Goal: Information Seeking & Learning: Check status

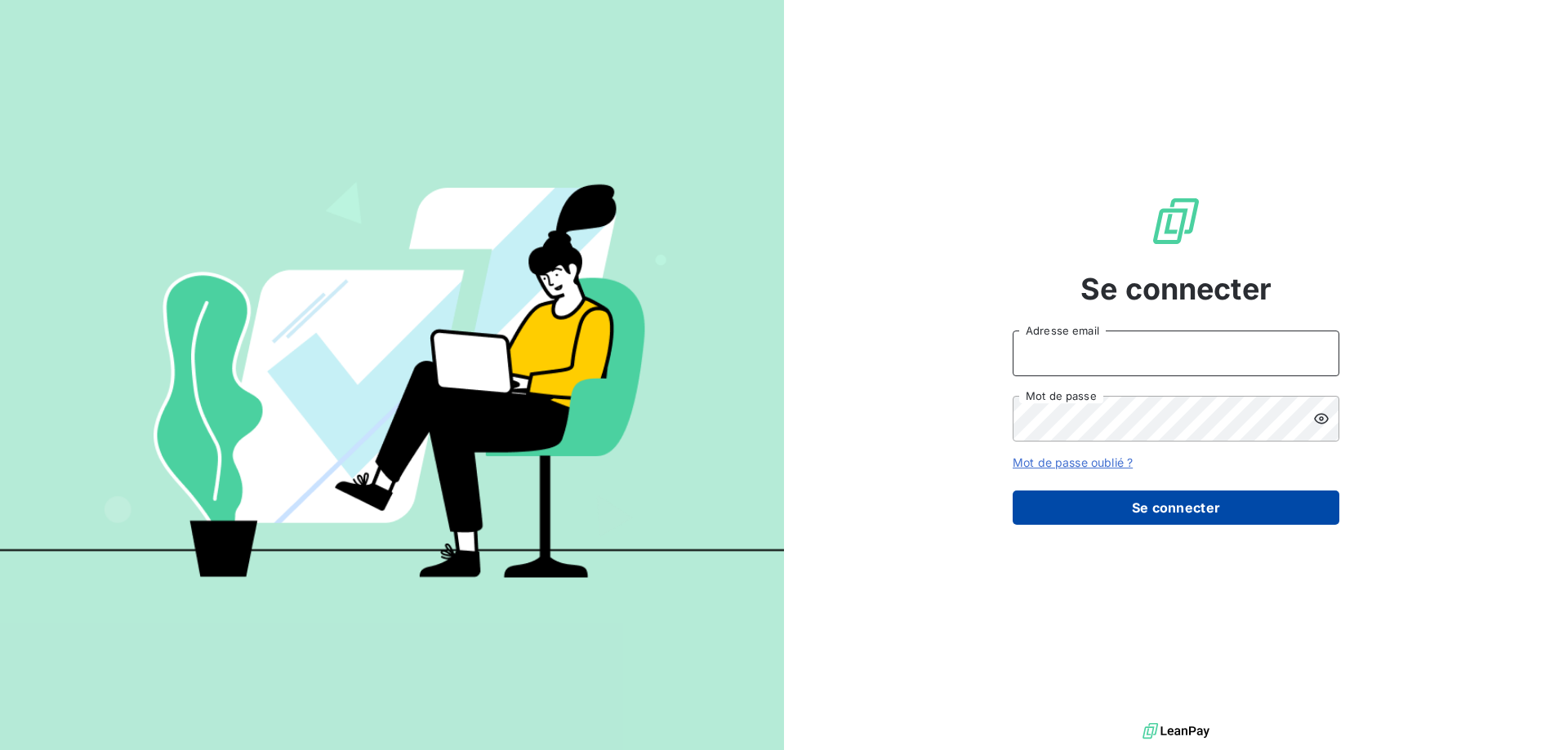
type input "[PERSON_NAME][EMAIL_ADDRESS][DOMAIN_NAME]"
click at [1064, 506] on button "Se connecter" at bounding box center [1176, 508] width 327 height 34
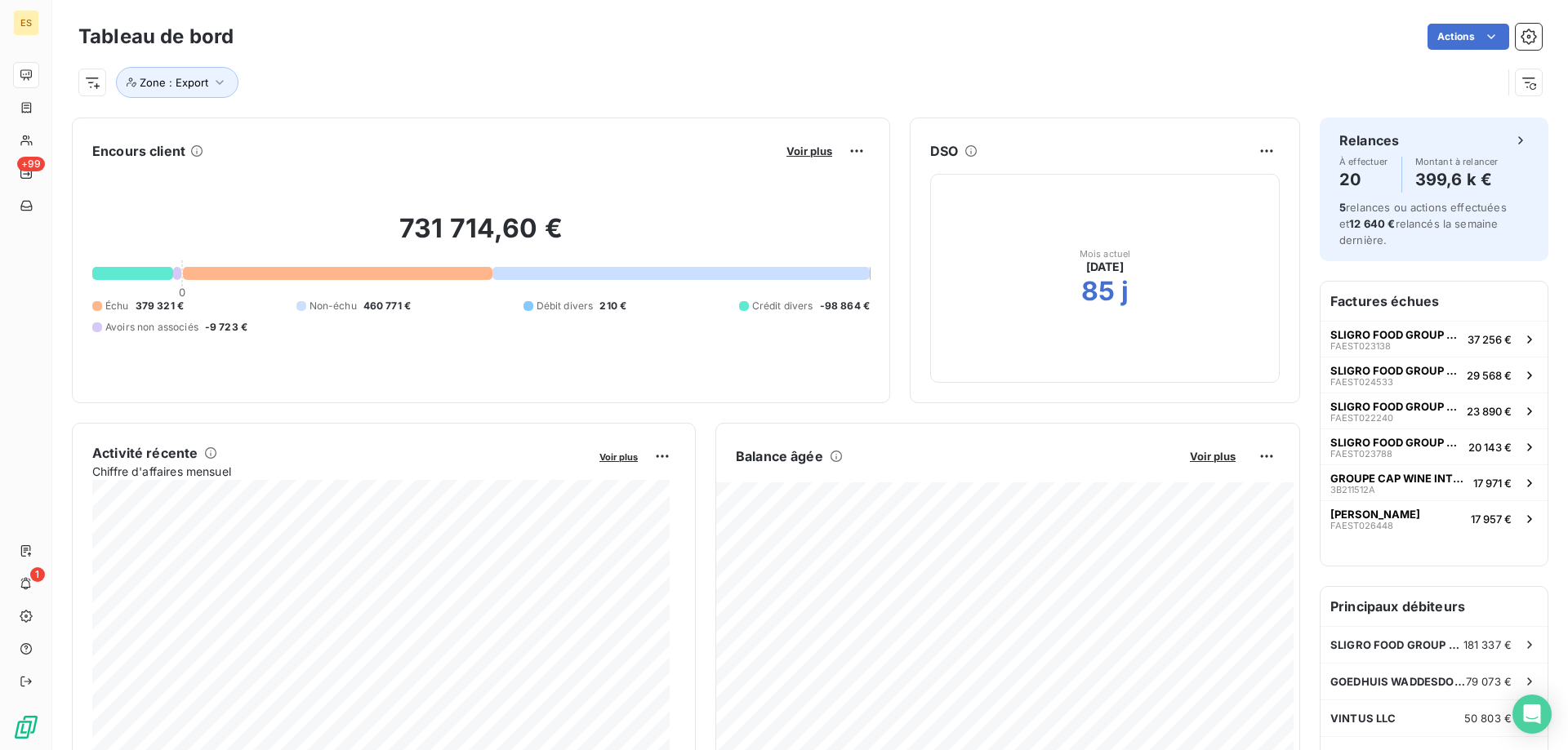
click at [147, 276] on div at bounding box center [133, 273] width 81 height 13
click at [801, 152] on span "Voir plus" at bounding box center [809, 151] width 45 height 13
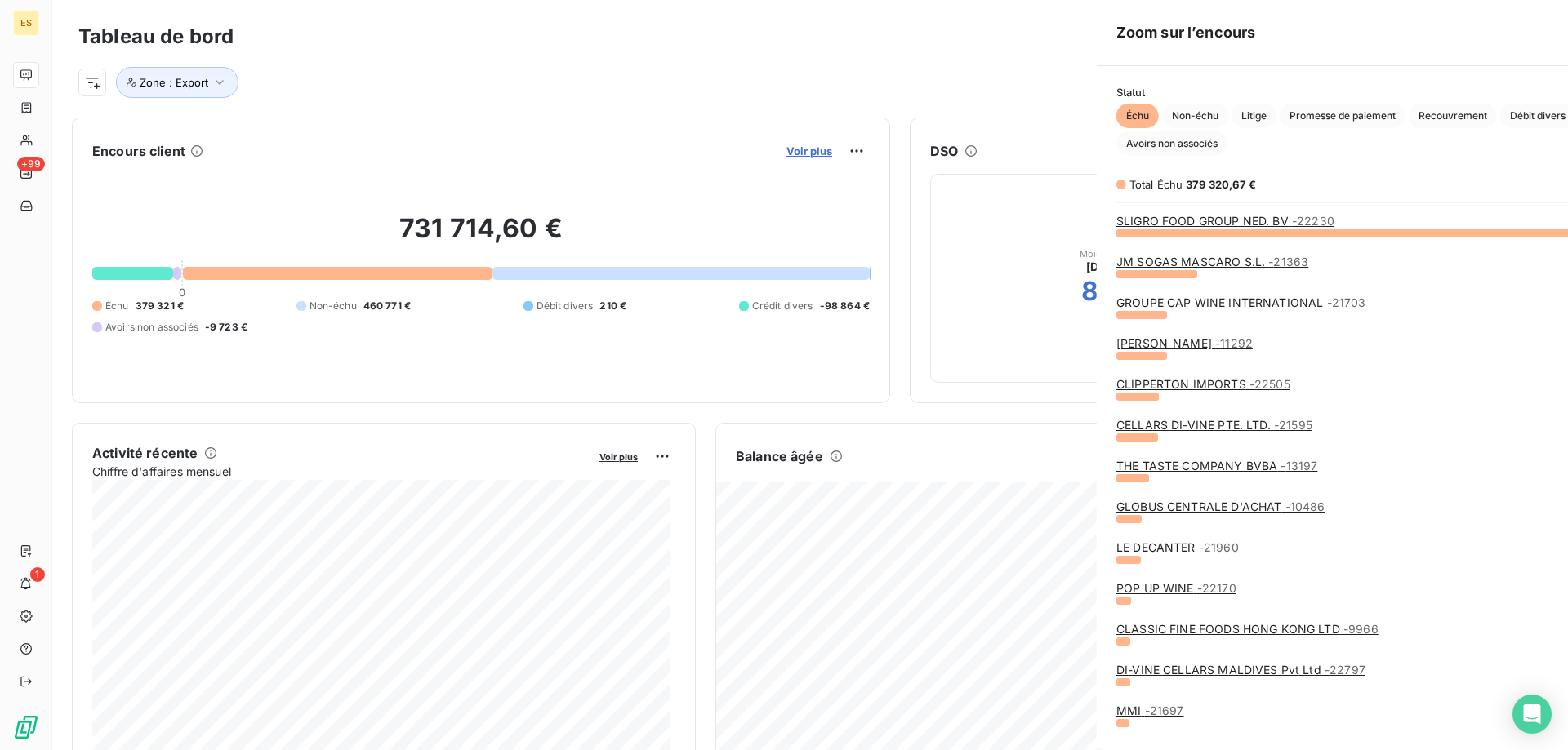
scroll to position [505, 615]
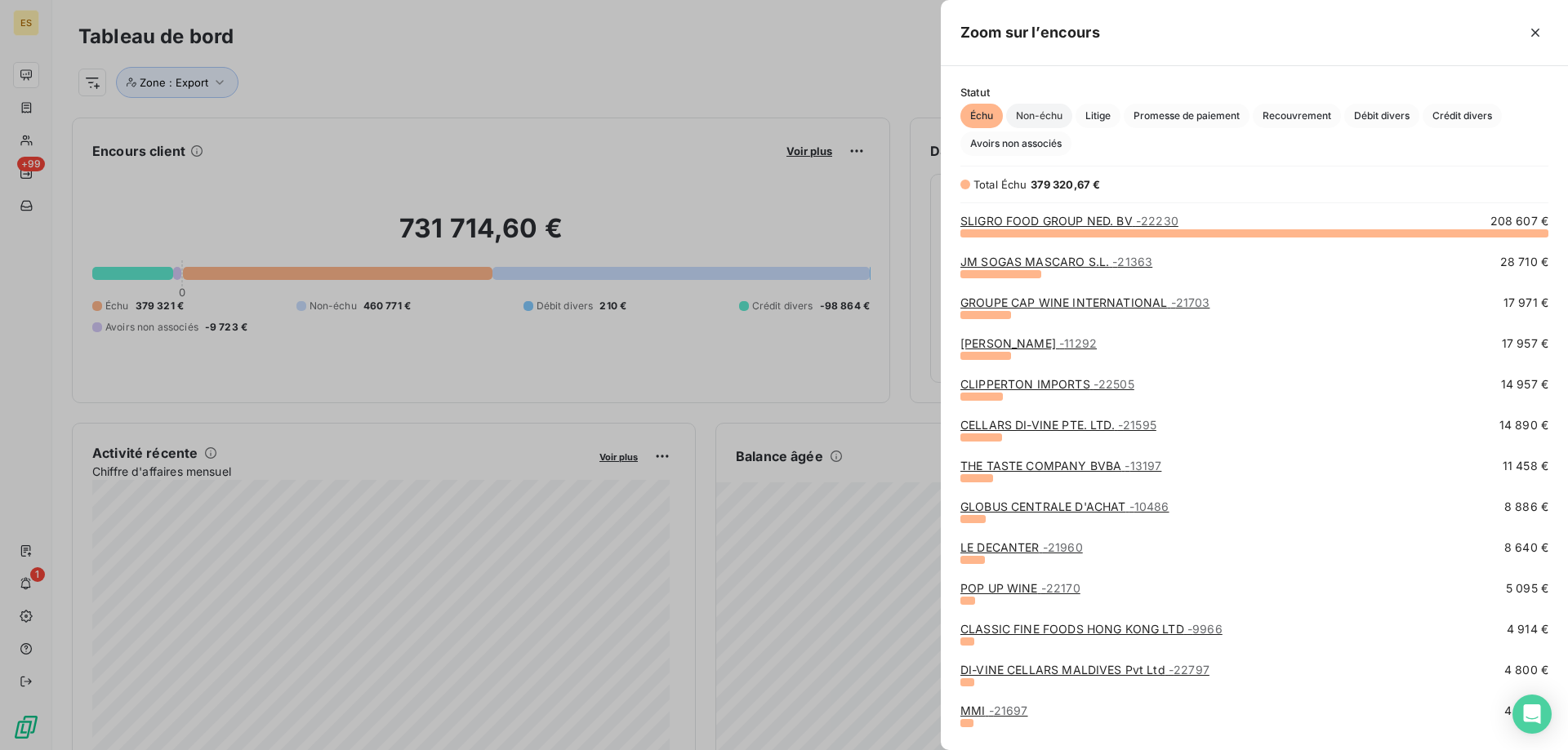
click at [1030, 113] on span "Non-échu" at bounding box center [1039, 116] width 66 height 24
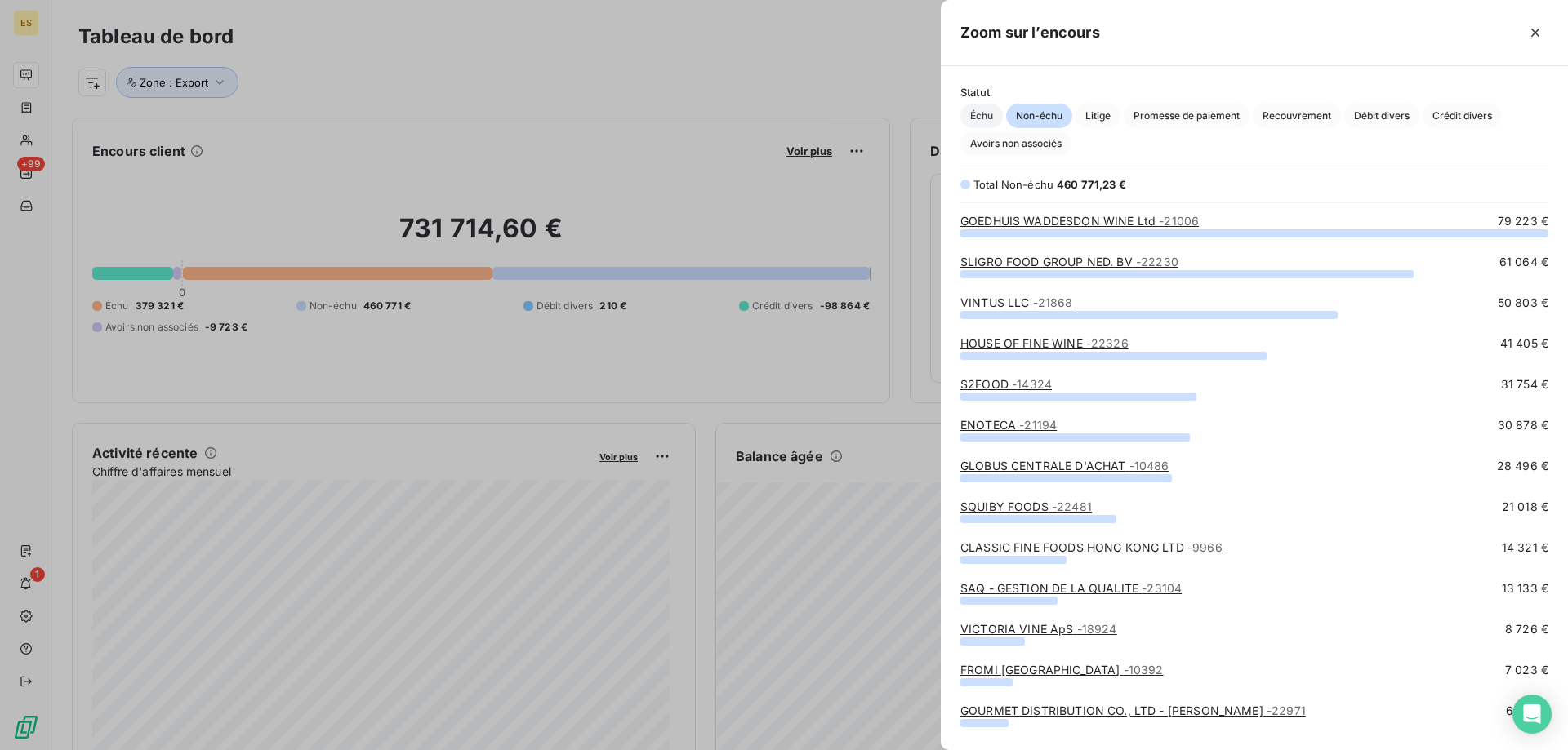
click at [970, 115] on span "Échu" at bounding box center [981, 116] width 43 height 24
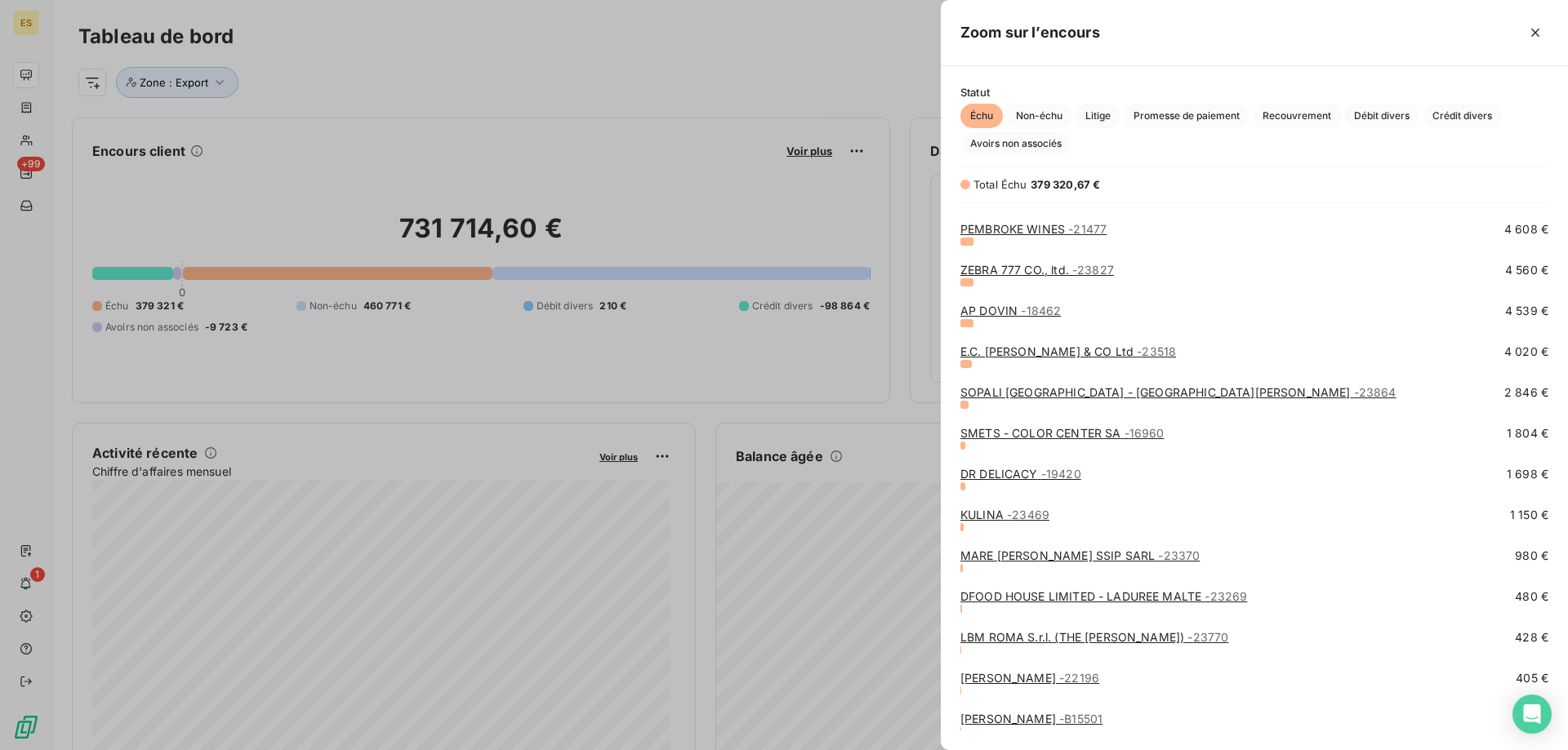
scroll to position [604, 0]
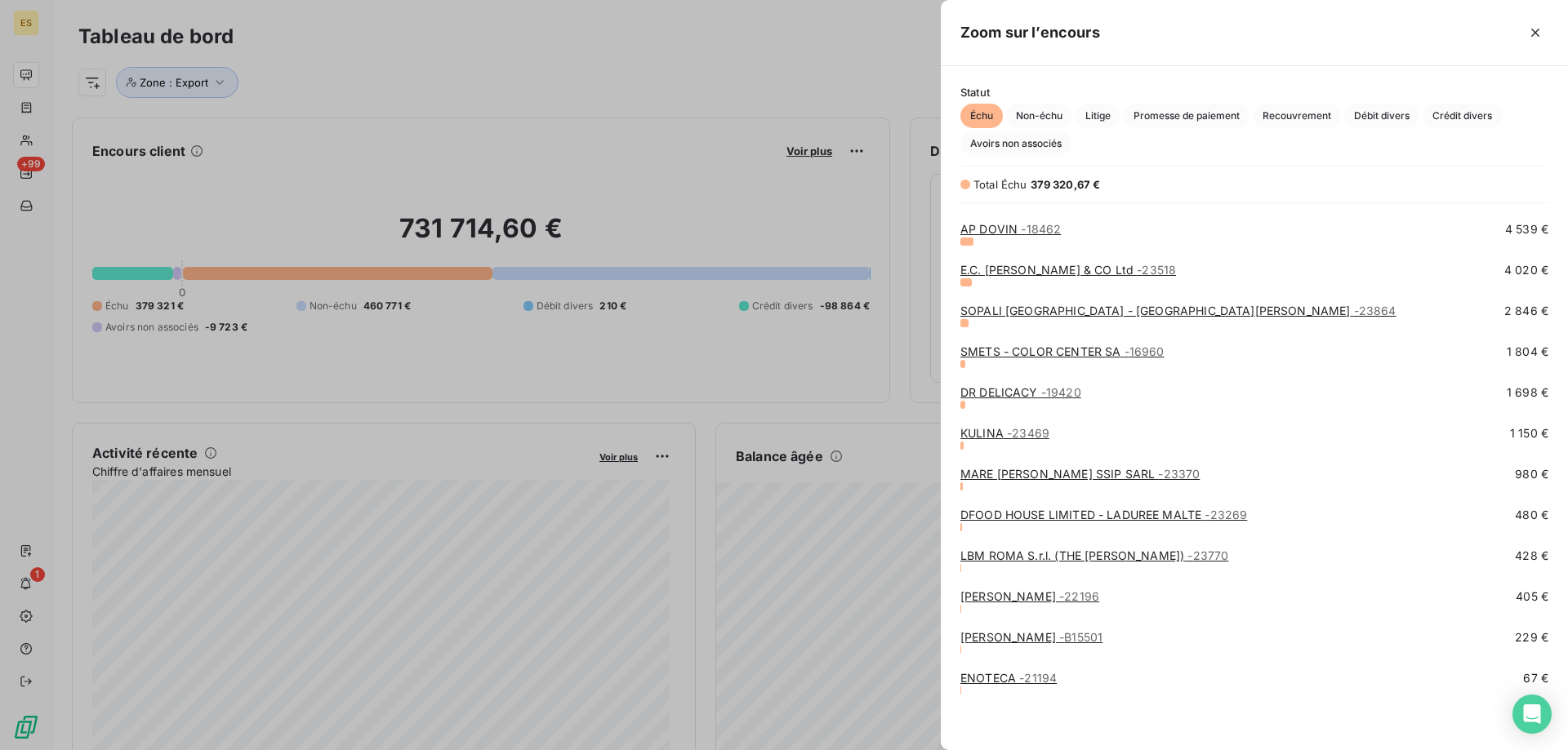
click at [1015, 672] on link "ENOTECA - 21194" at bounding box center [1008, 678] width 97 height 14
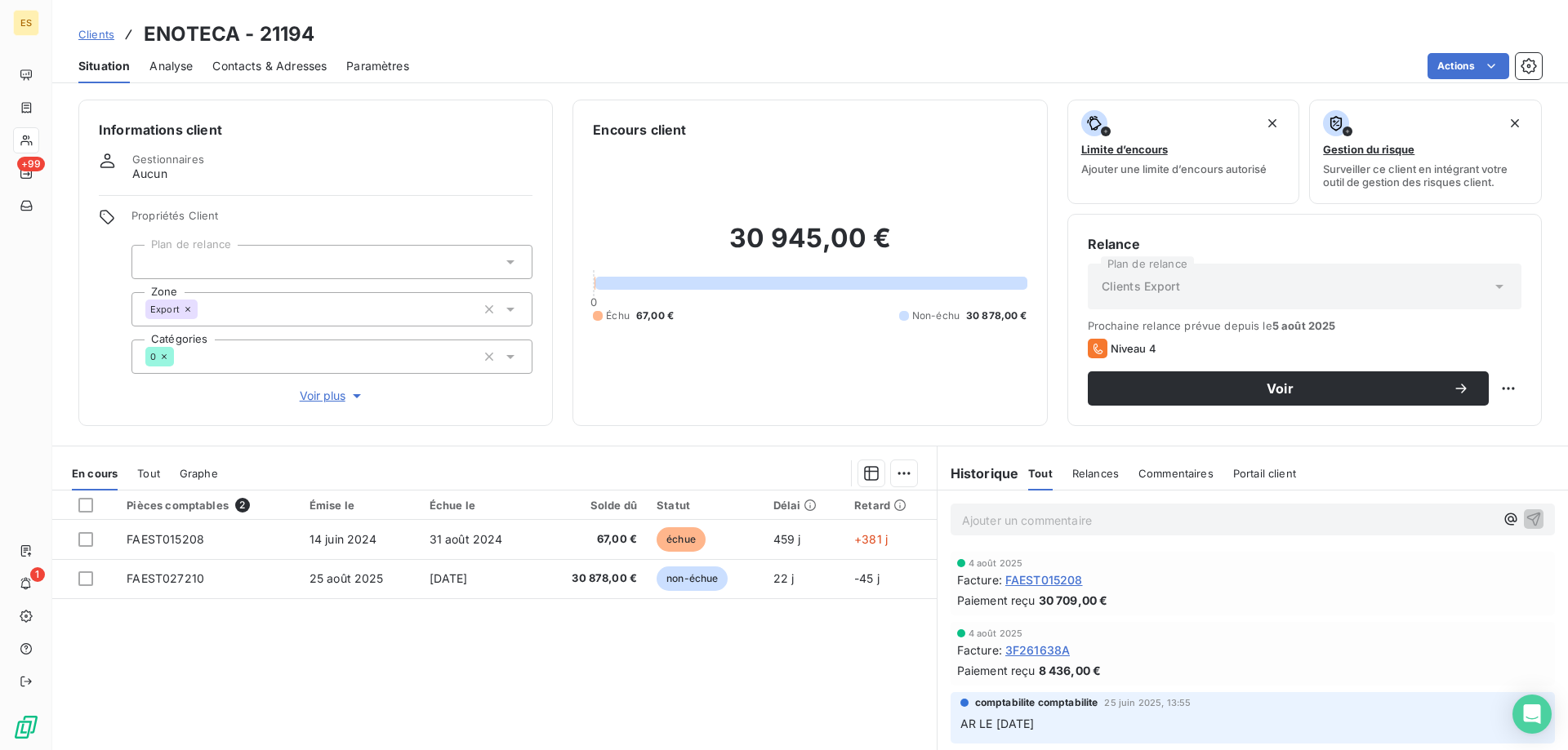
scroll to position [104, 0]
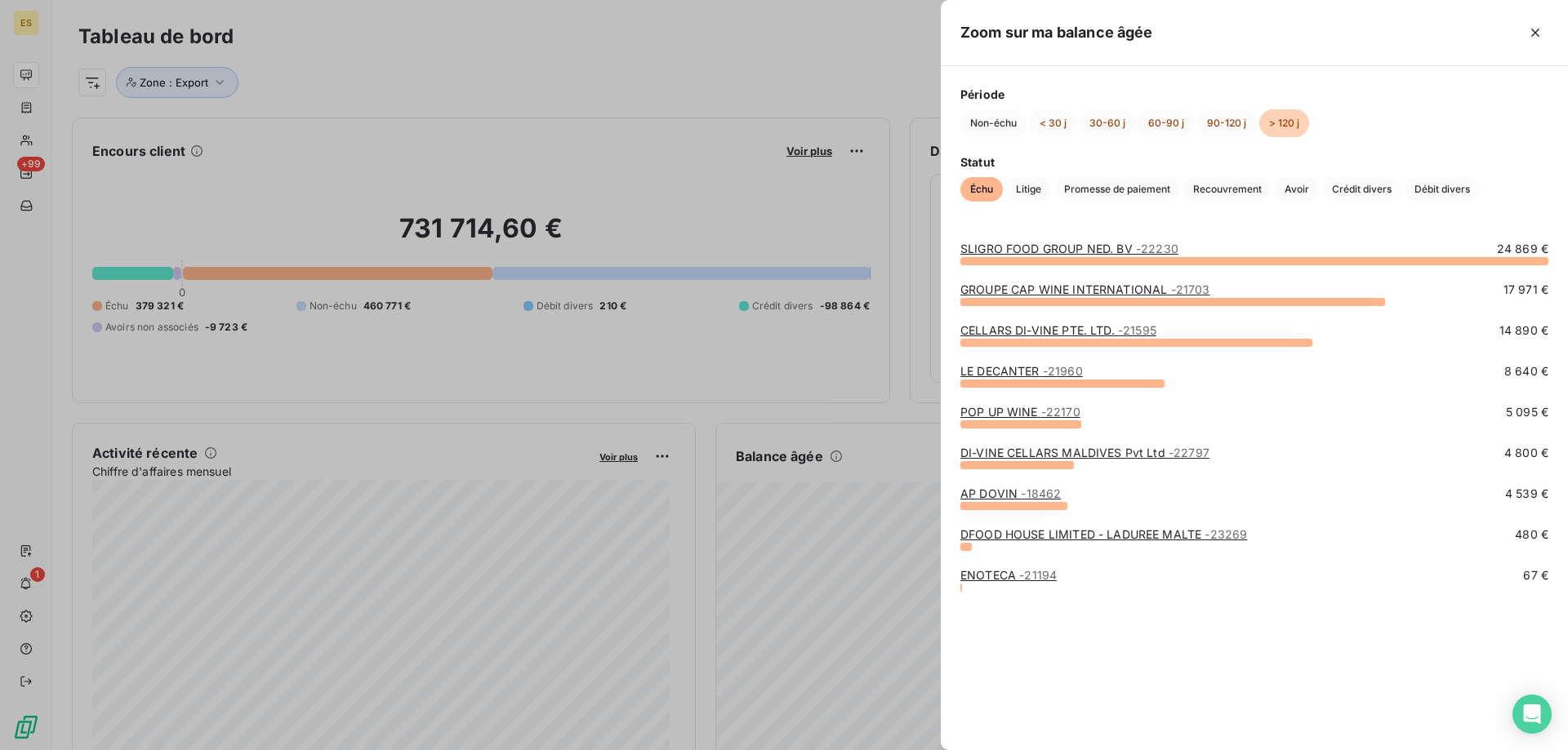
click at [240, 372] on div at bounding box center [784, 375] width 1568 height 750
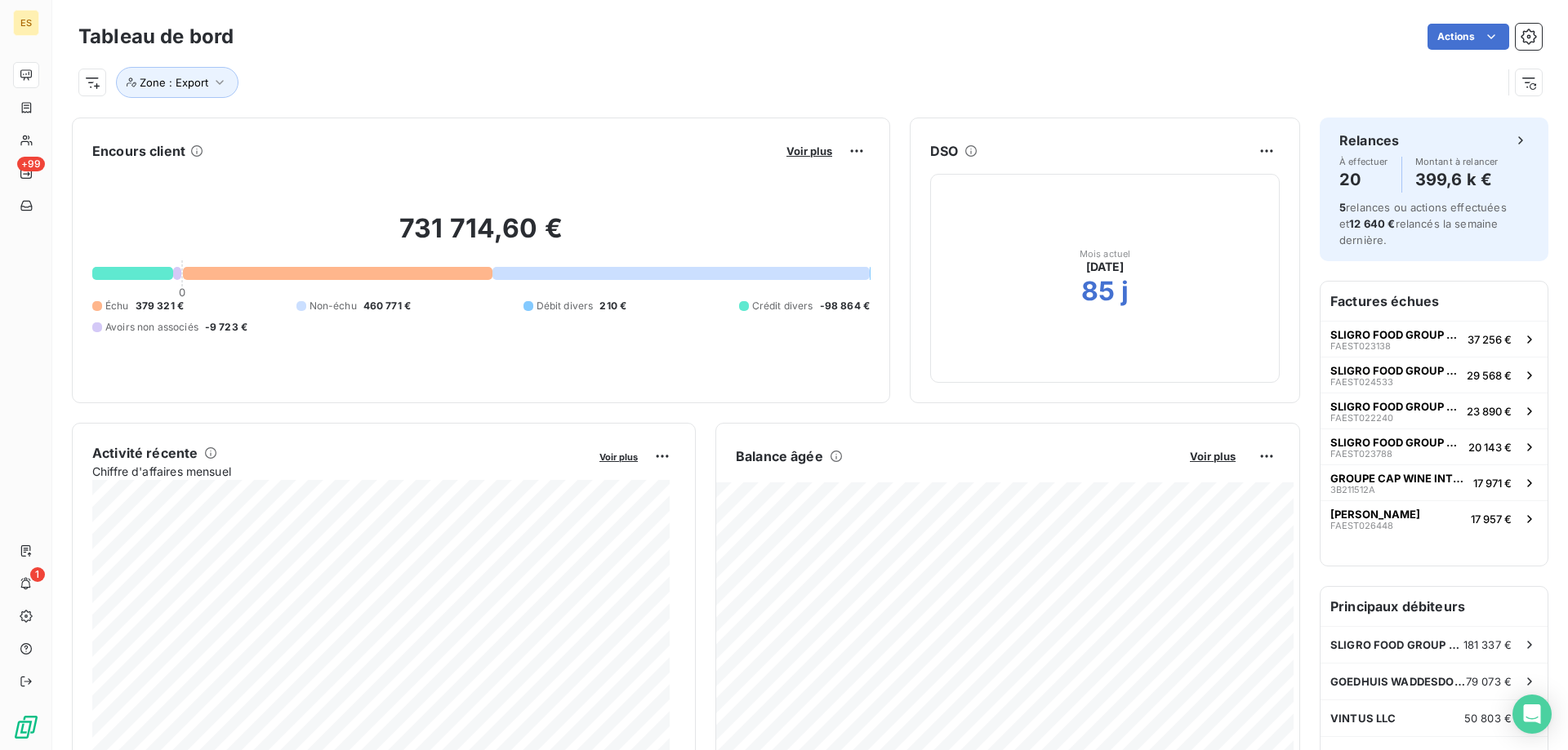
click at [146, 282] on div "731 714,60 € 0 Échu 379 321 € Non-échu 460 771 € Débit divers 210 € Crédit dive…" at bounding box center [481, 273] width 777 height 219
click at [149, 273] on div at bounding box center [133, 273] width 81 height 13
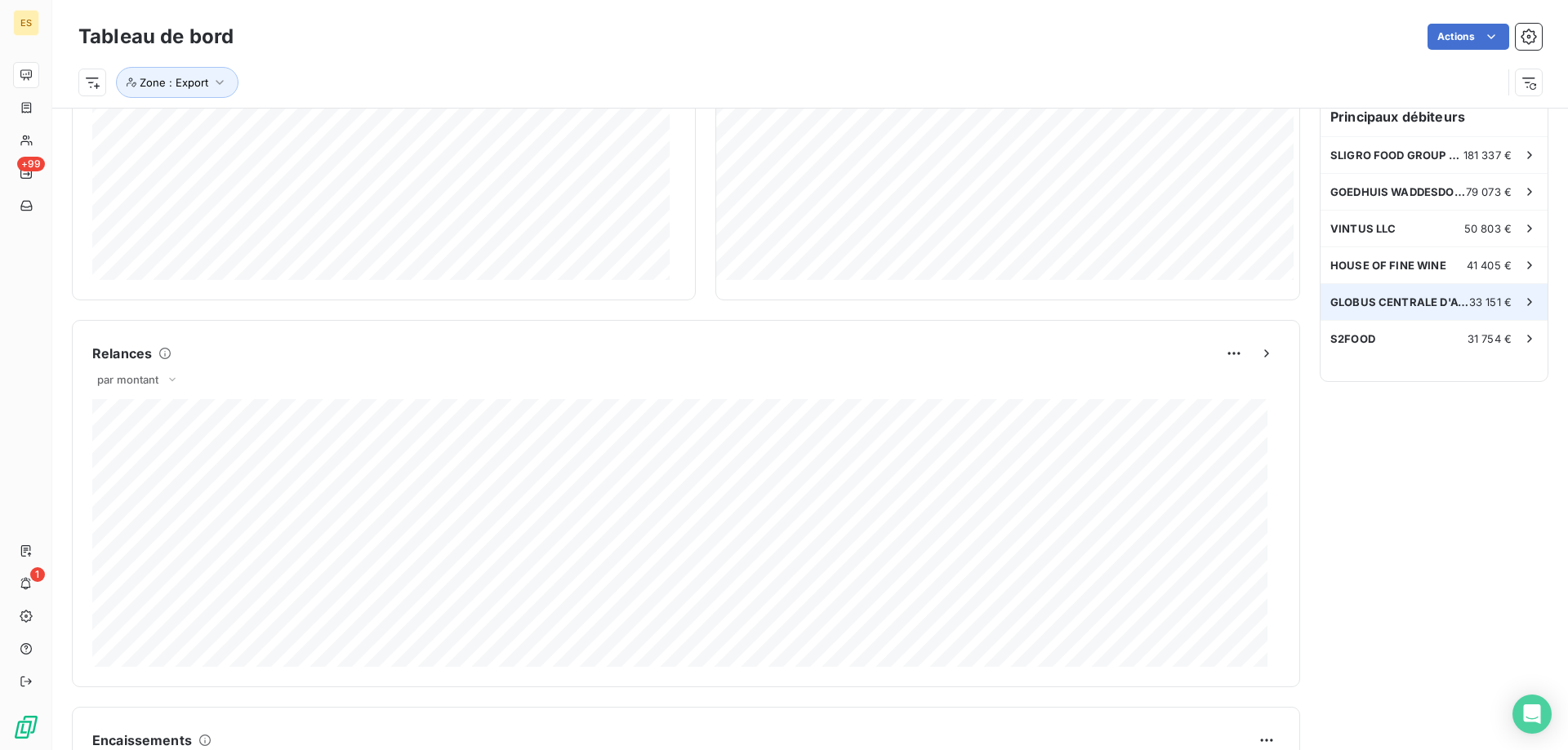
scroll to position [409, 0]
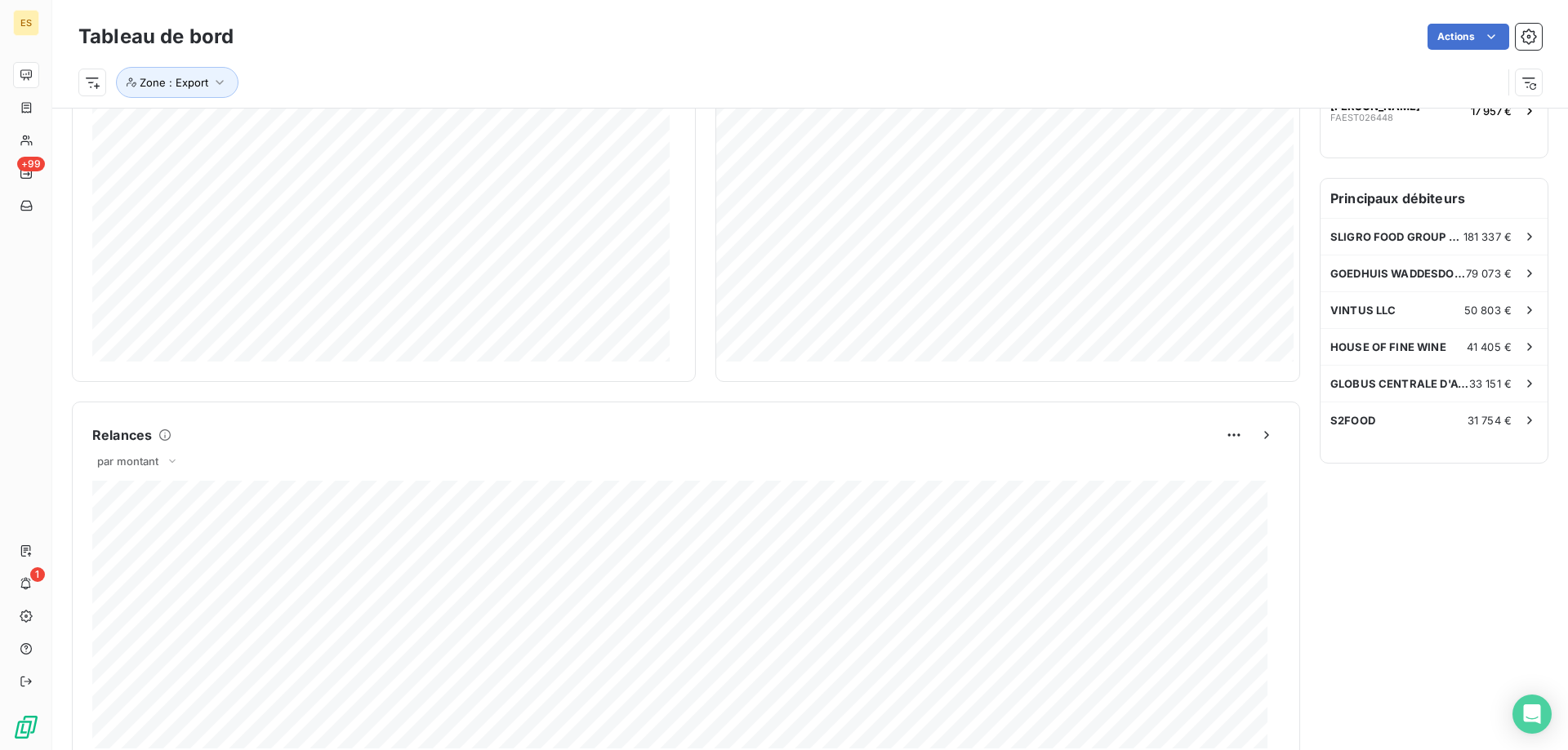
click at [434, 411] on div "Relances par montant 174 017,79 € Relances à venir Niveau 1 (Pr) 174 017,79 €" at bounding box center [687, 586] width 1229 height 367
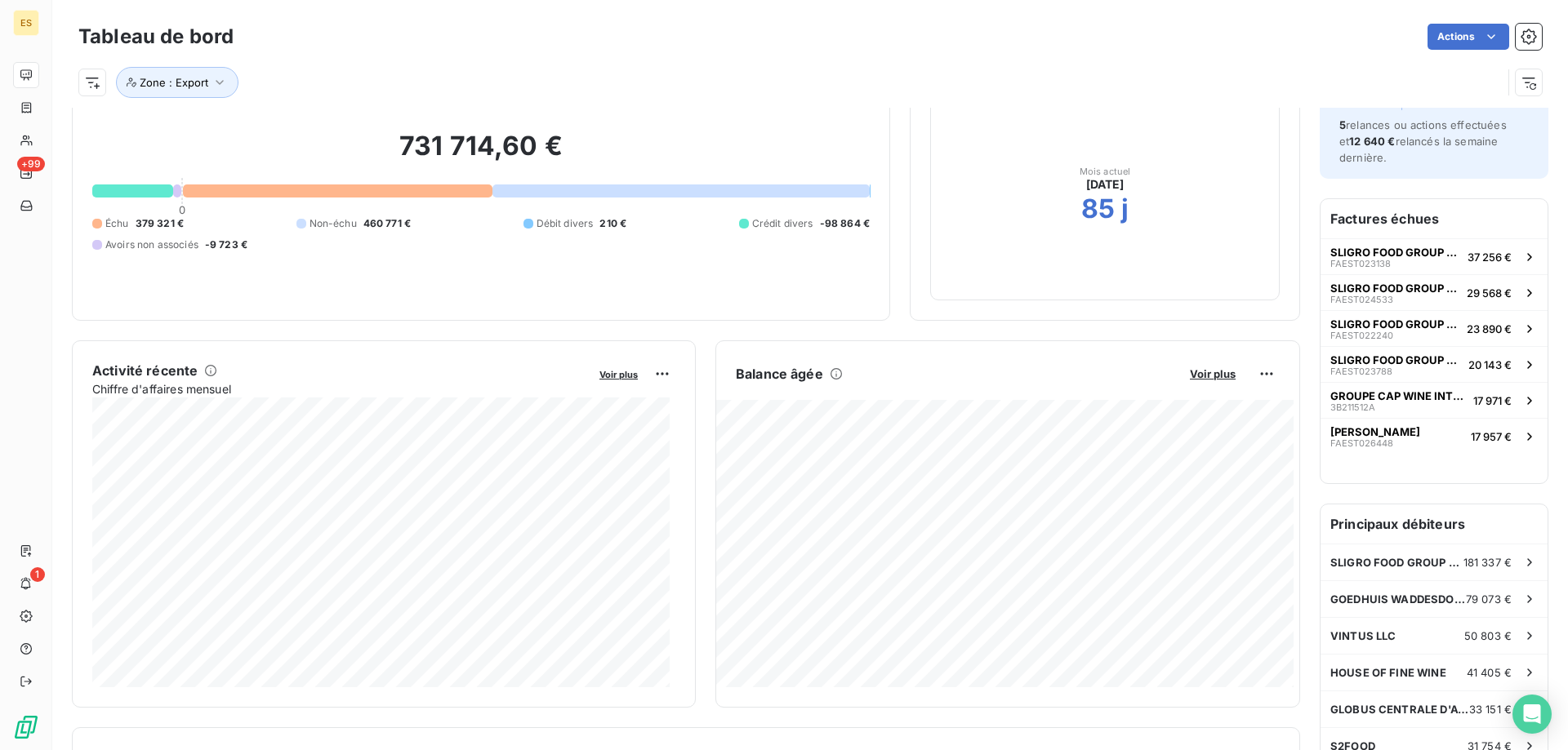
scroll to position [0, 0]
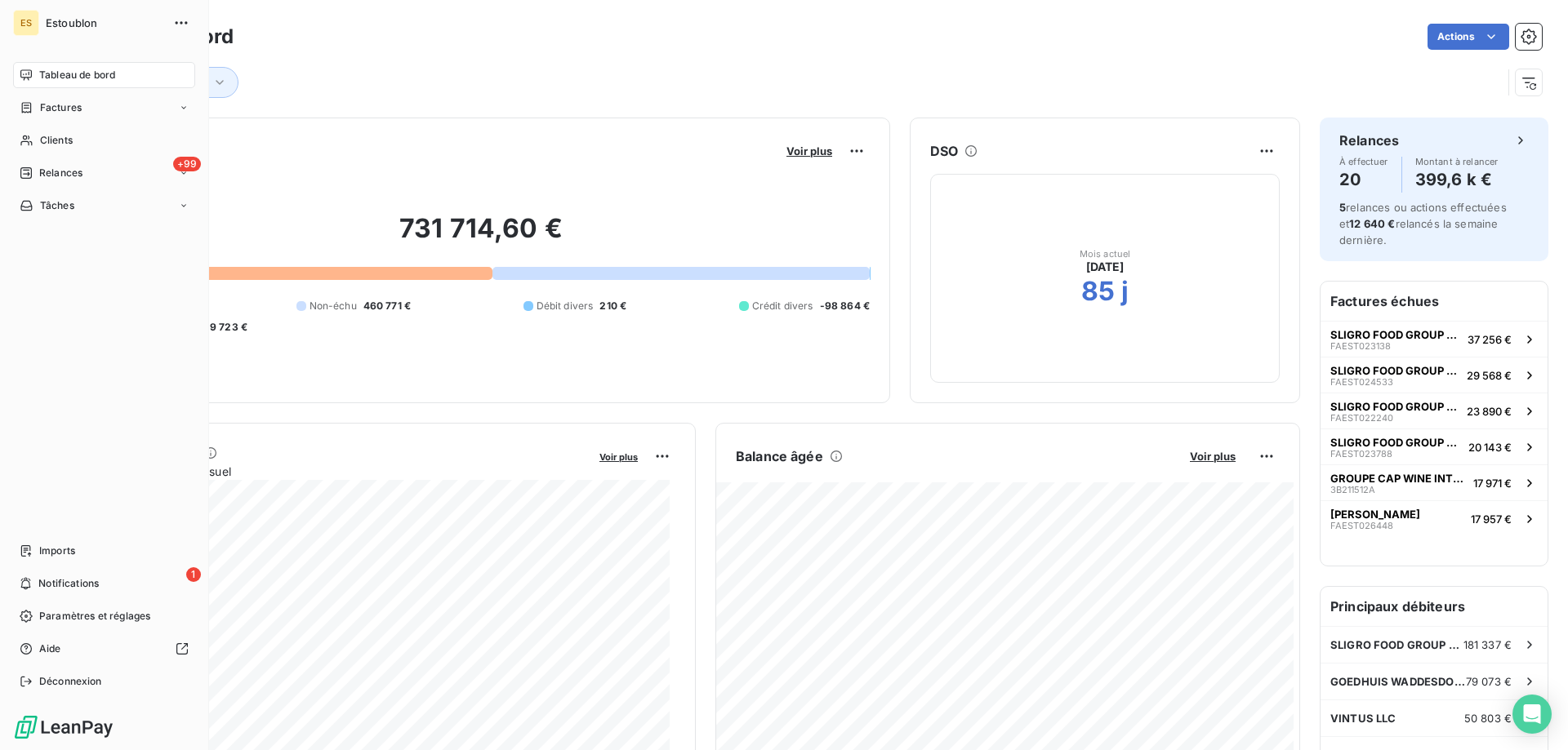
click at [107, 80] on span "Tableau de bord" at bounding box center [77, 76] width 76 height 15
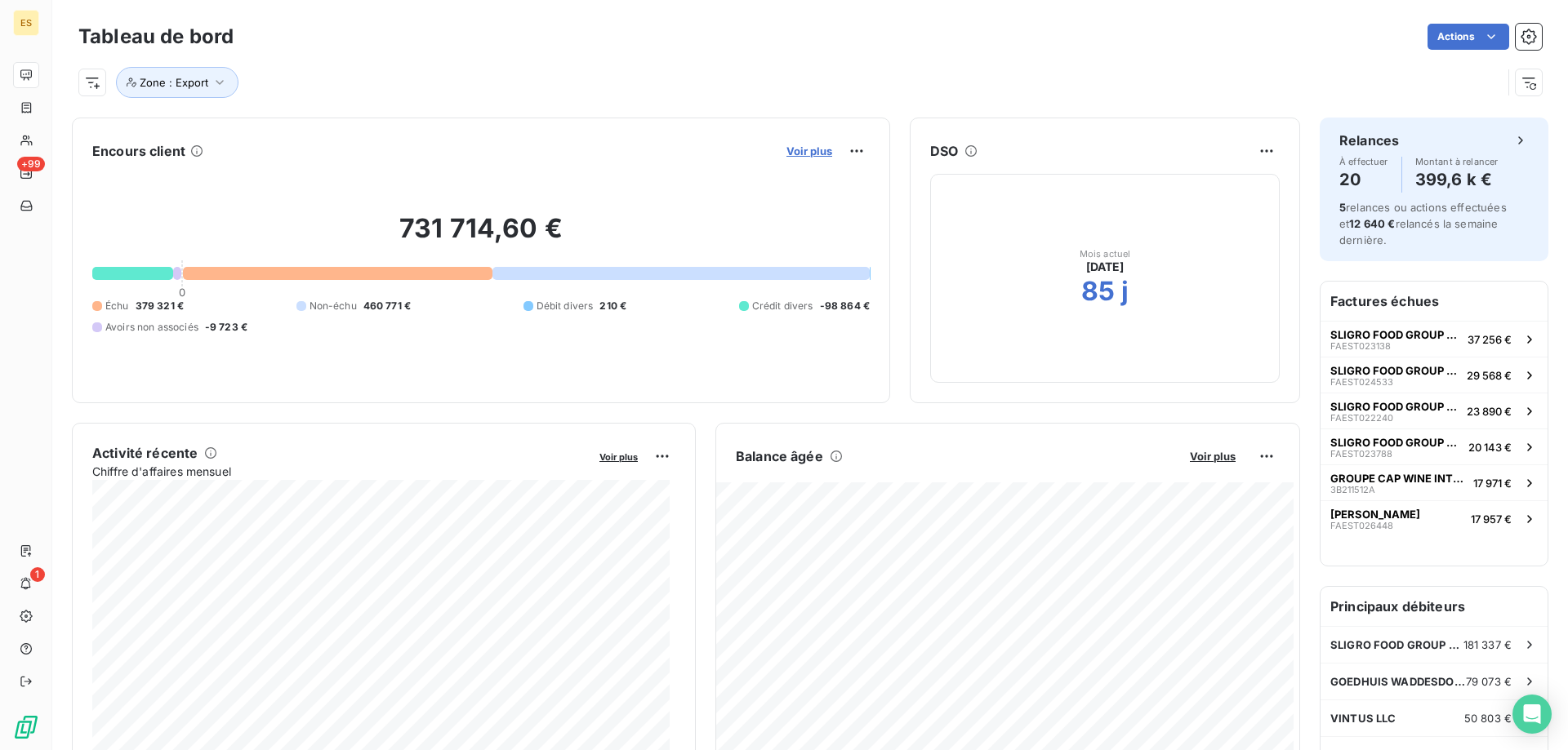
click at [801, 150] on span "Voir plus" at bounding box center [809, 151] width 45 height 13
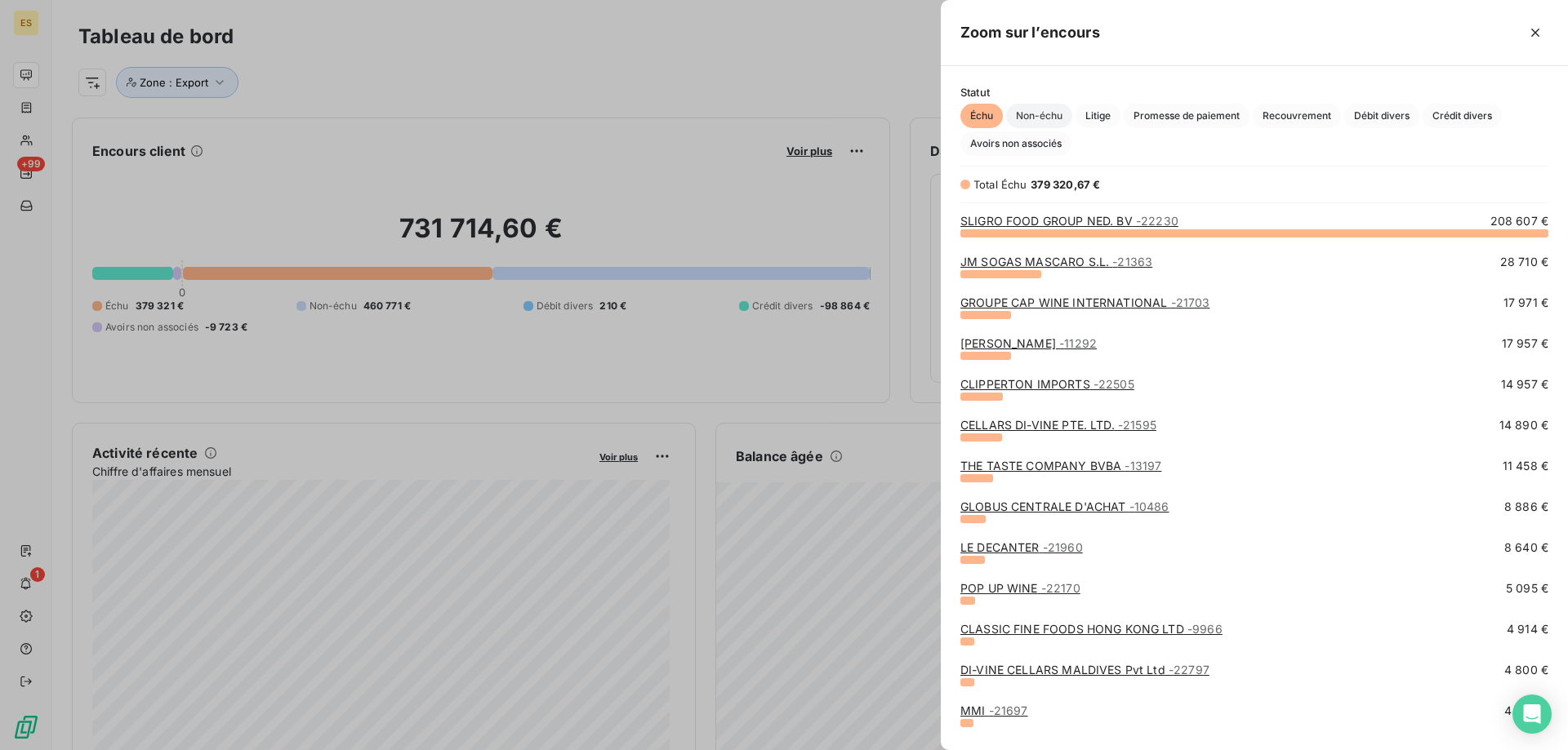
click at [1046, 122] on span "Non-échu" at bounding box center [1039, 116] width 66 height 24
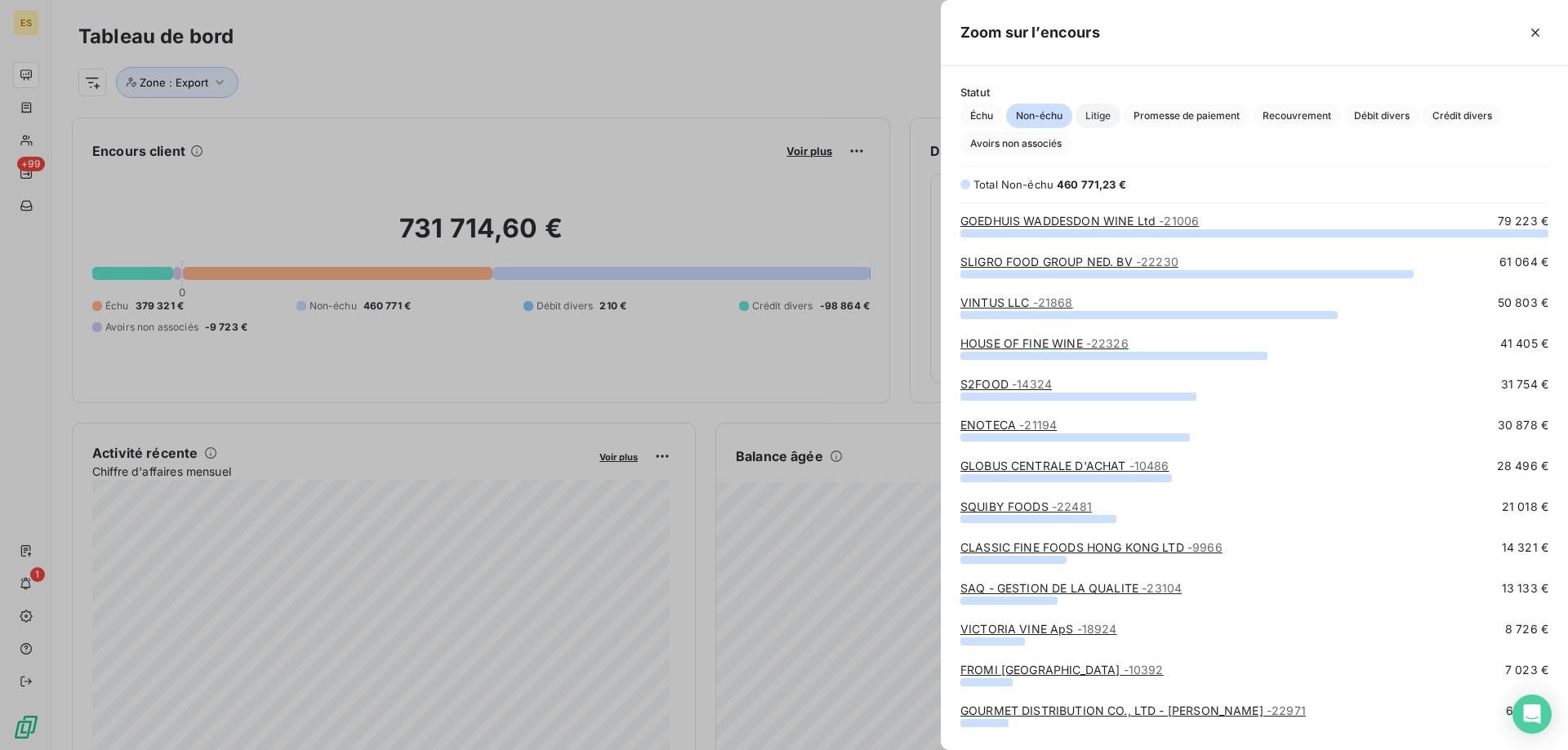
click at [1090, 121] on span "Litige" at bounding box center [1099, 116] width 45 height 24
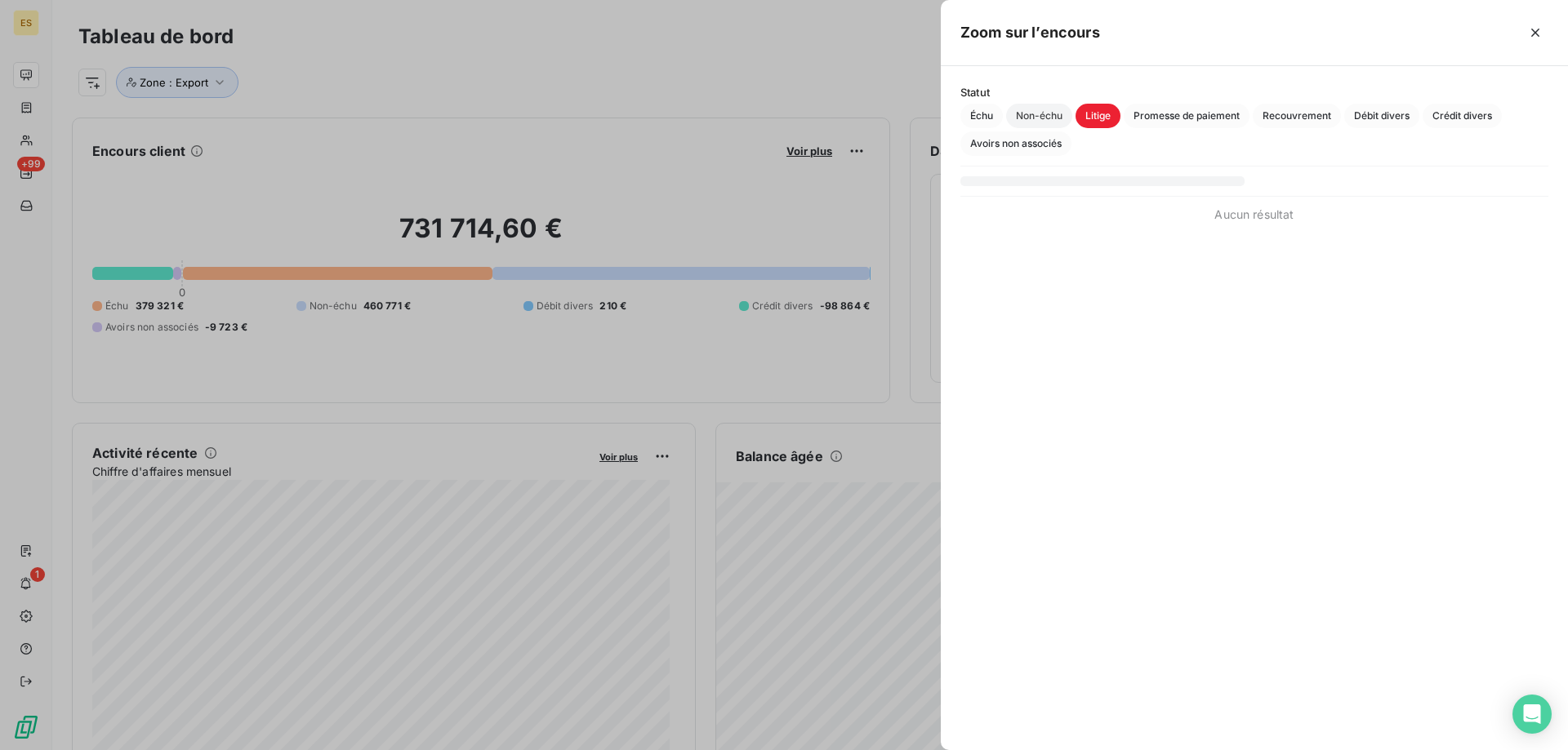
click at [1050, 118] on span "Non-échu" at bounding box center [1039, 116] width 66 height 24
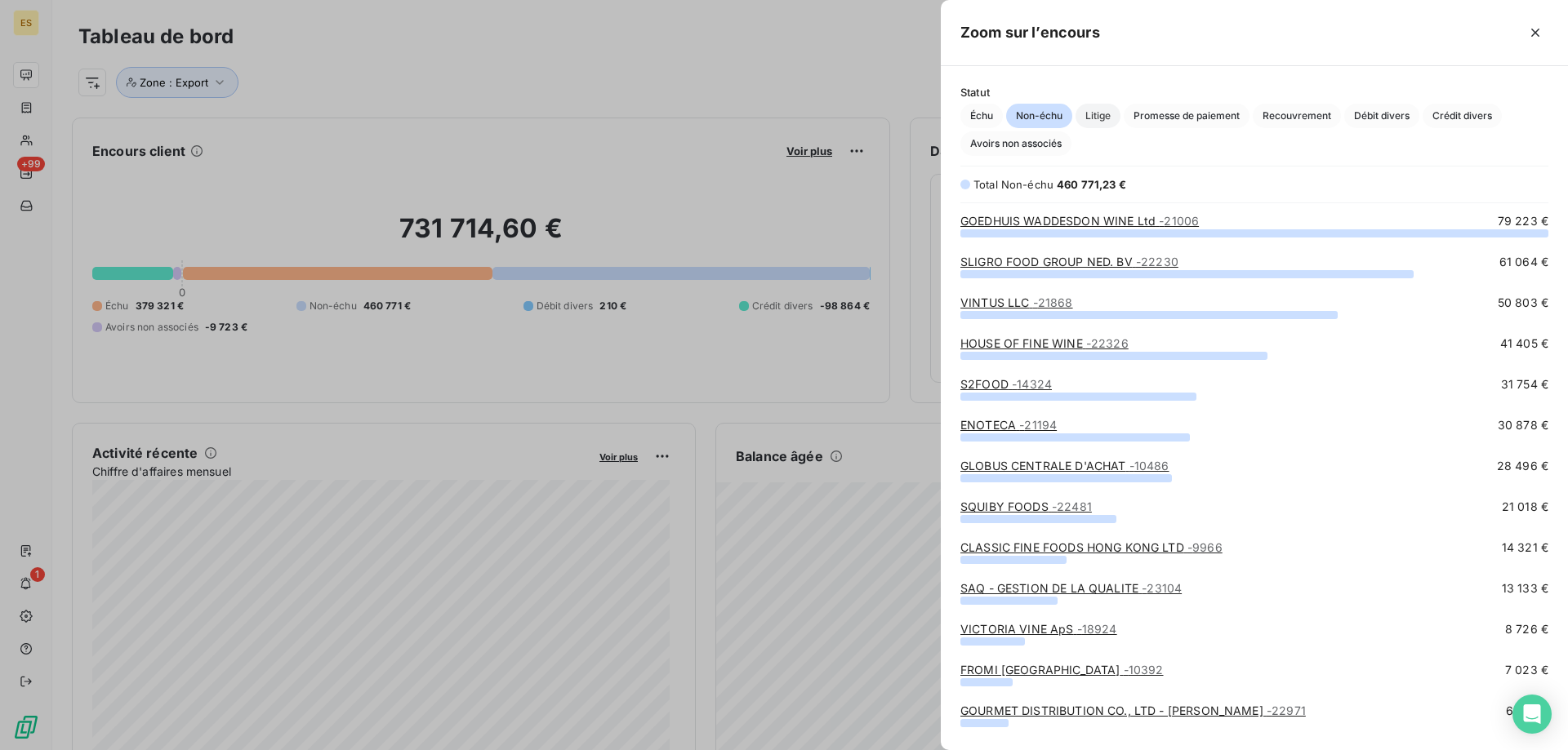
scroll to position [505, 615]
click at [1111, 113] on span "Litige" at bounding box center [1099, 116] width 45 height 24
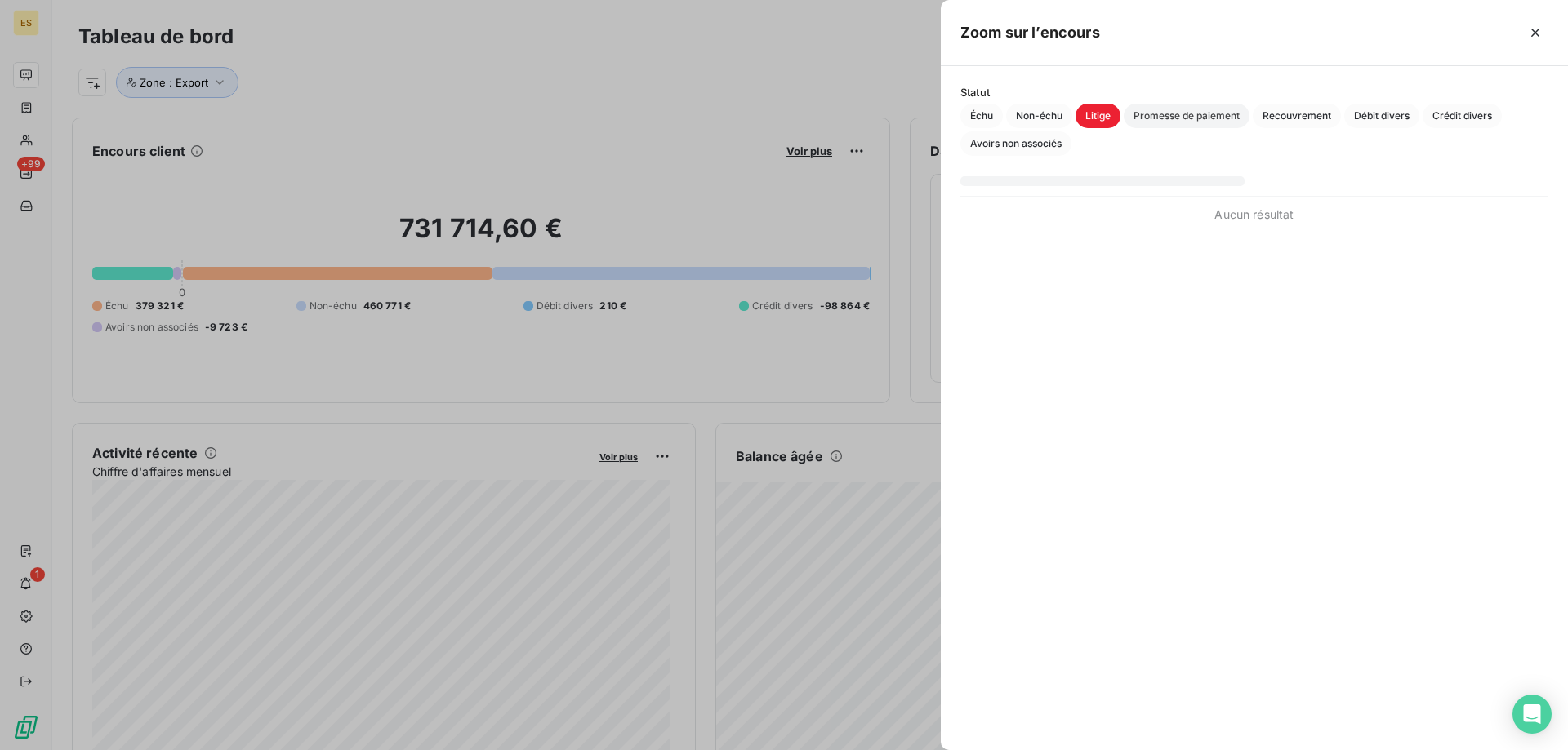
click at [1146, 117] on span "Promesse de paiement" at bounding box center [1187, 116] width 126 height 24
click at [1090, 117] on span "Litige" at bounding box center [1099, 116] width 45 height 24
click at [1289, 113] on span "Recouvrement" at bounding box center [1297, 116] width 88 height 24
click at [1393, 115] on span "Débit divers" at bounding box center [1382, 116] width 76 height 24
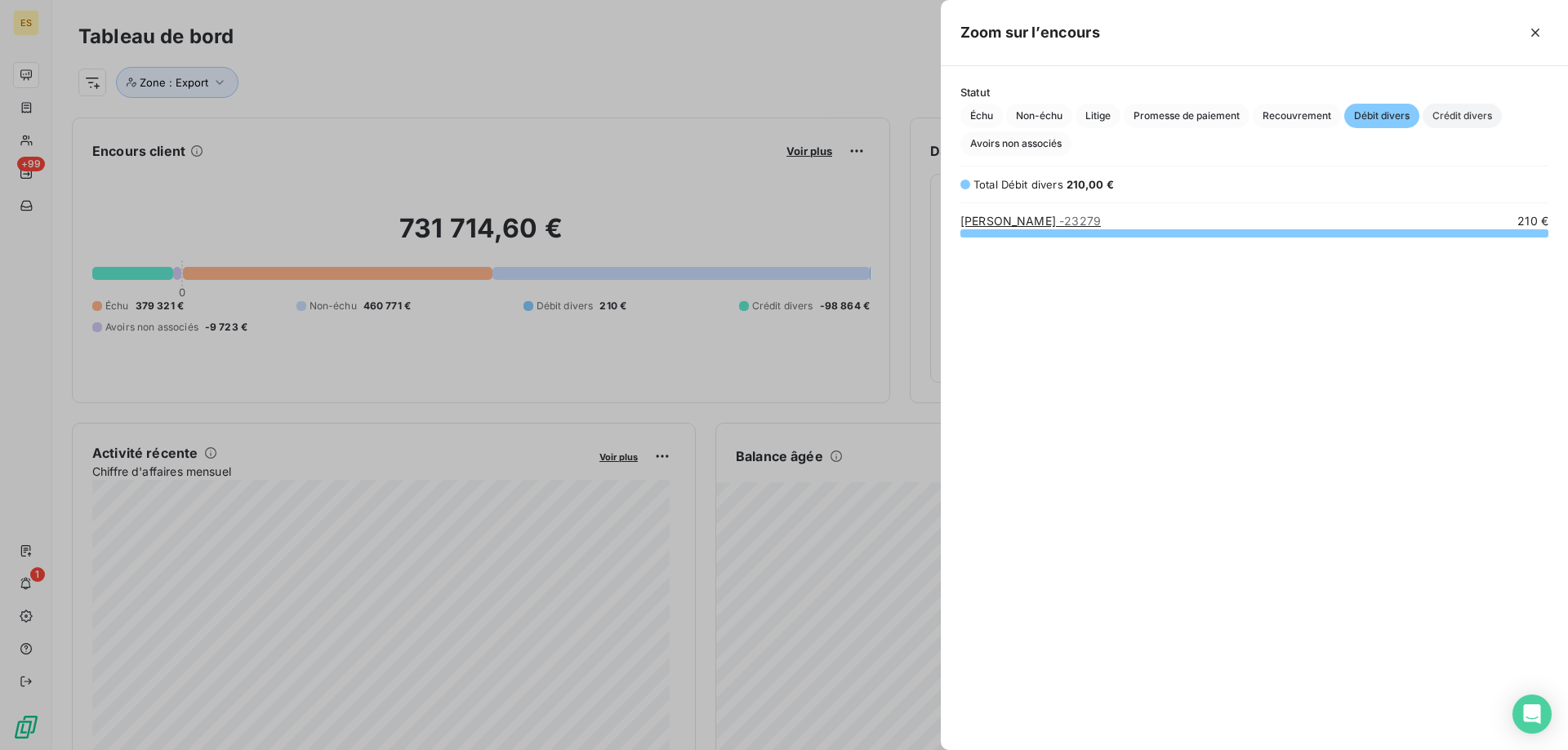
click at [1482, 118] on span "Crédit divers" at bounding box center [1462, 116] width 79 height 24
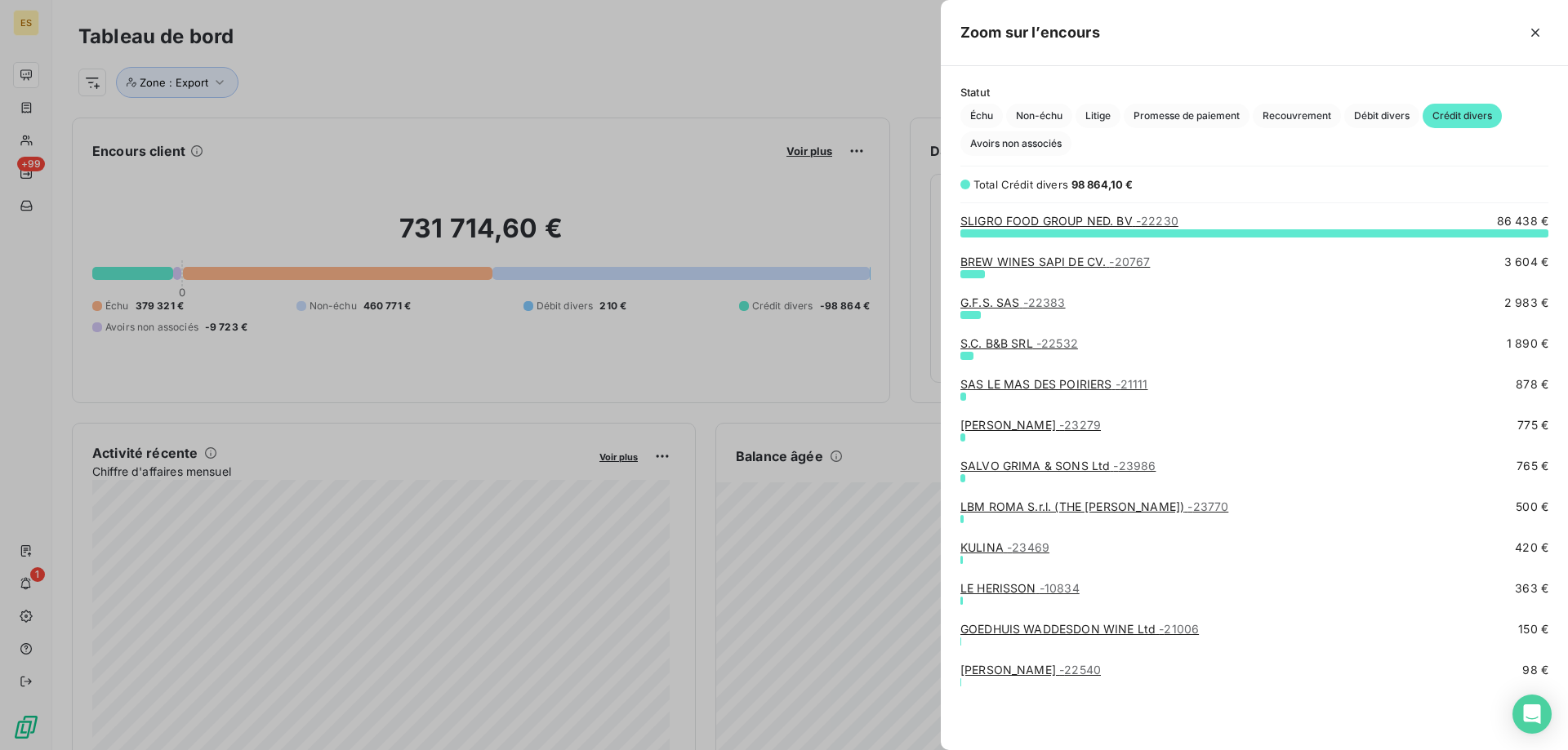
click at [154, 237] on div at bounding box center [784, 375] width 1568 height 750
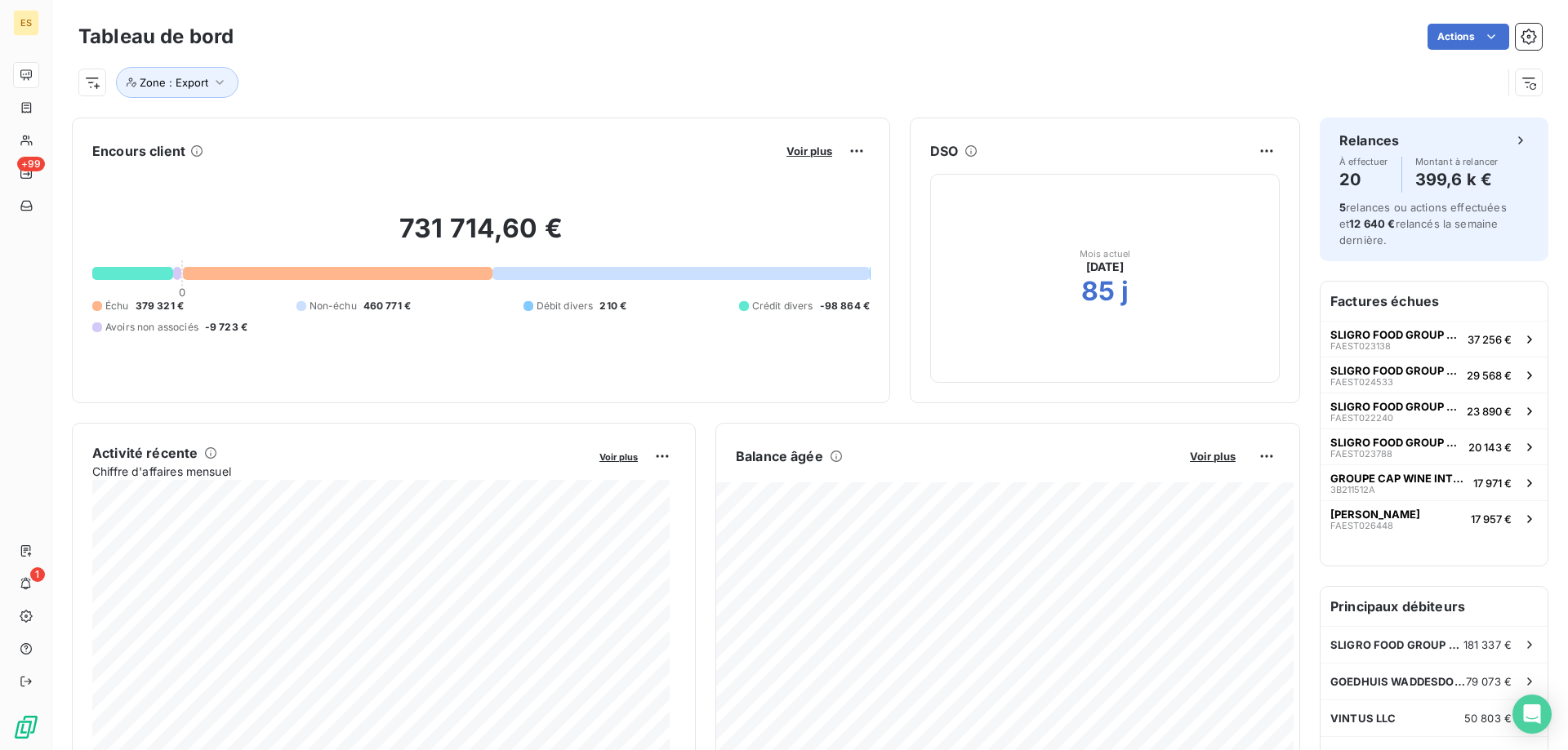
click at [520, 273] on div at bounding box center [681, 273] width 377 height 13
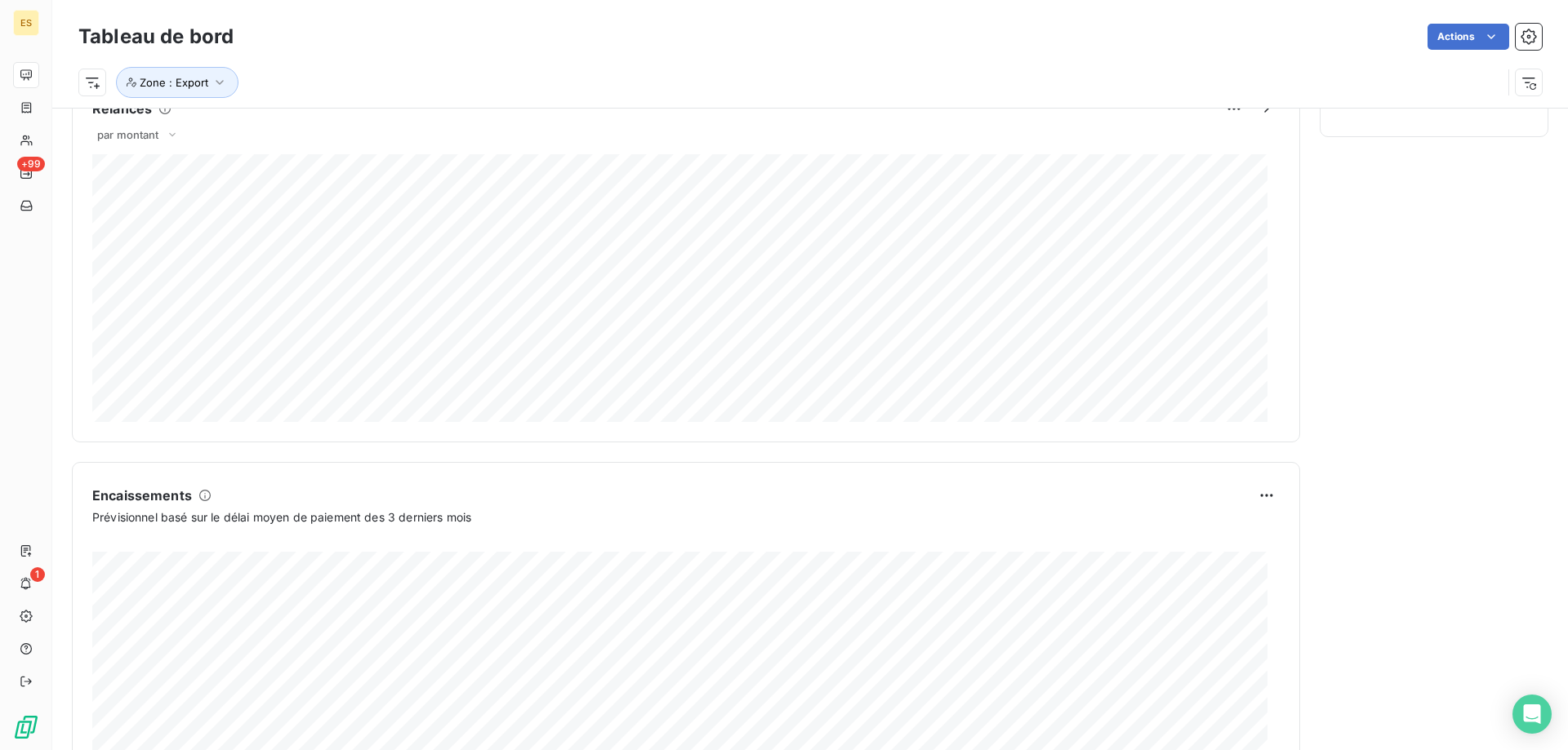
scroll to position [841, 0]
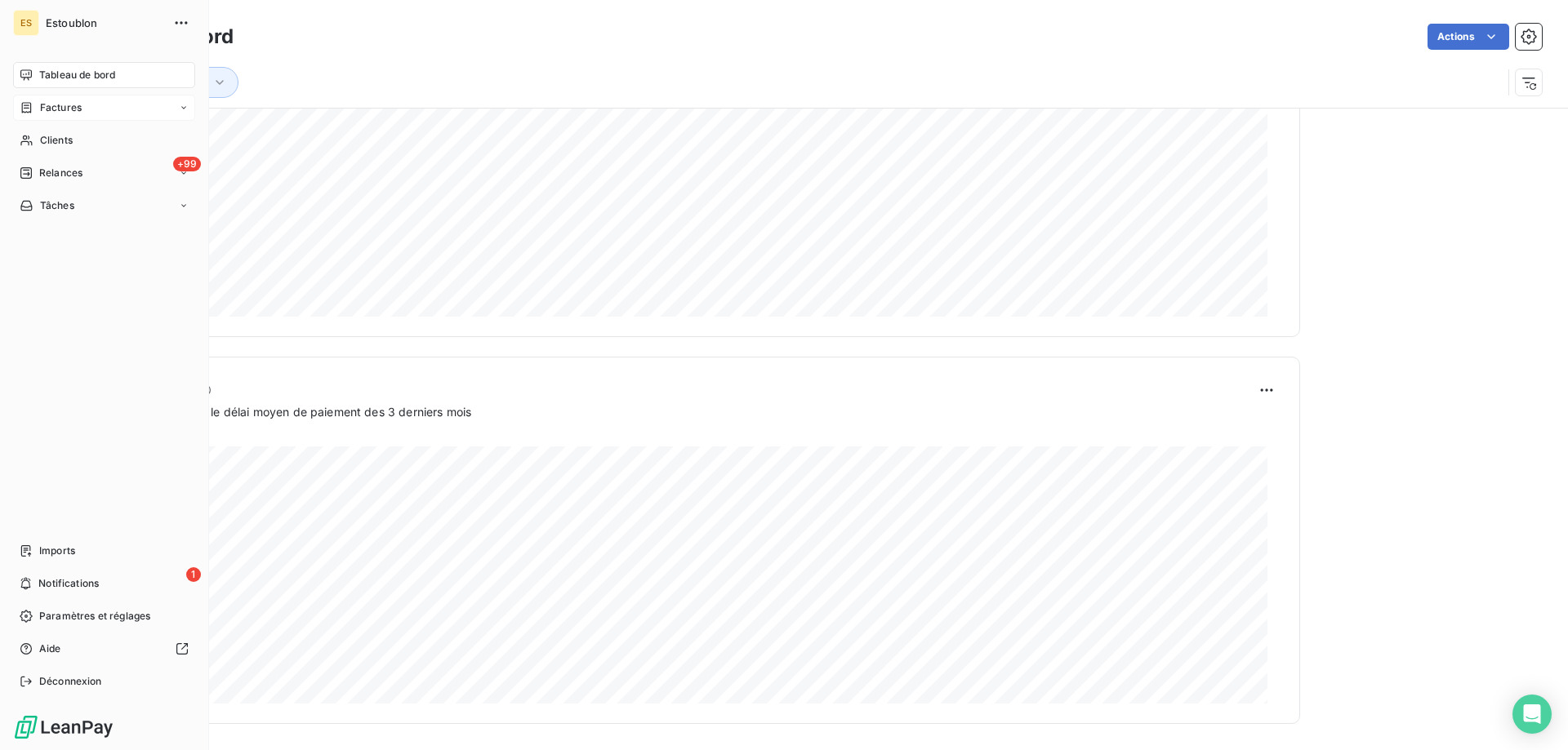
click at [93, 115] on div "Factures" at bounding box center [104, 107] width 182 height 26
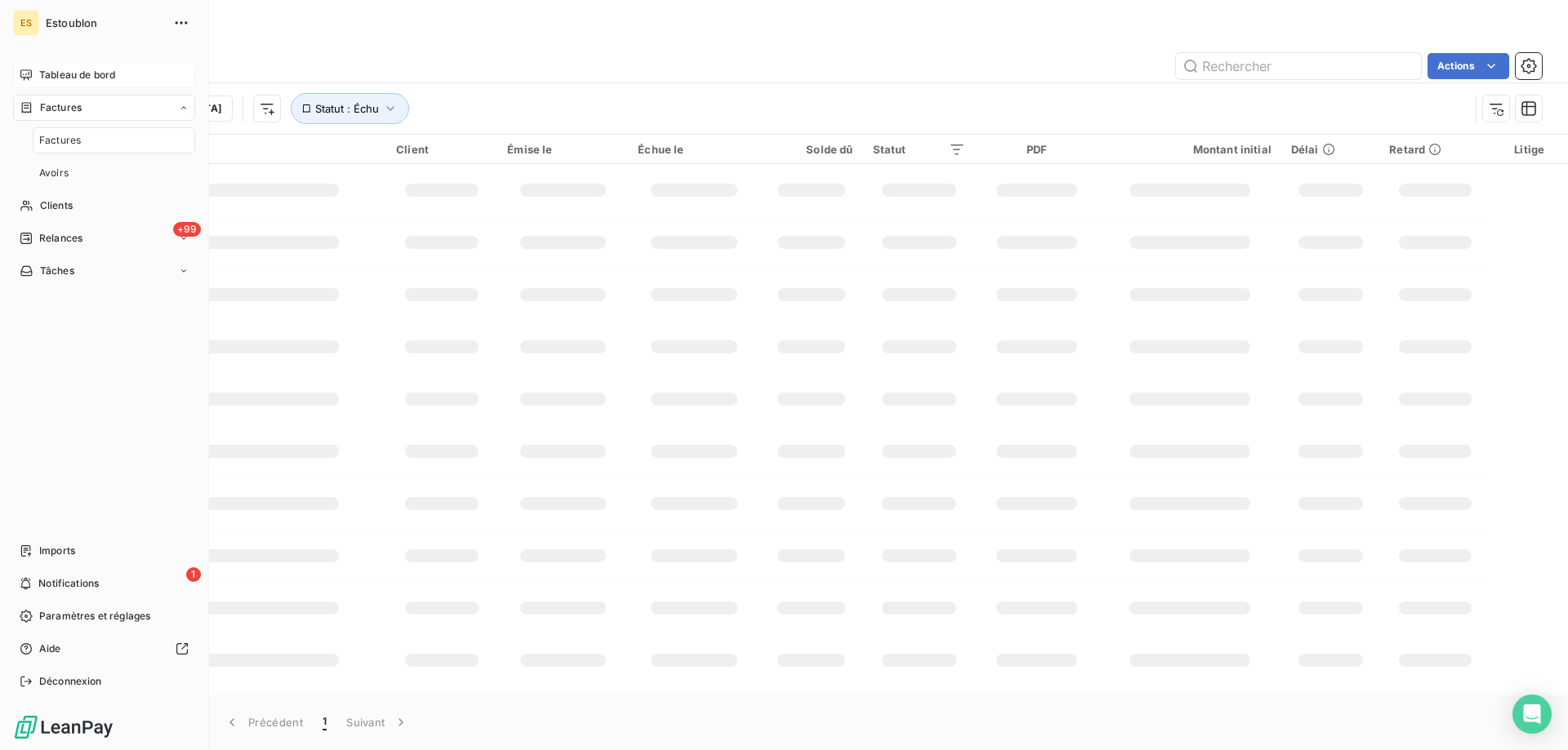
click at [91, 138] on div "Factures" at bounding box center [114, 140] width 163 height 26
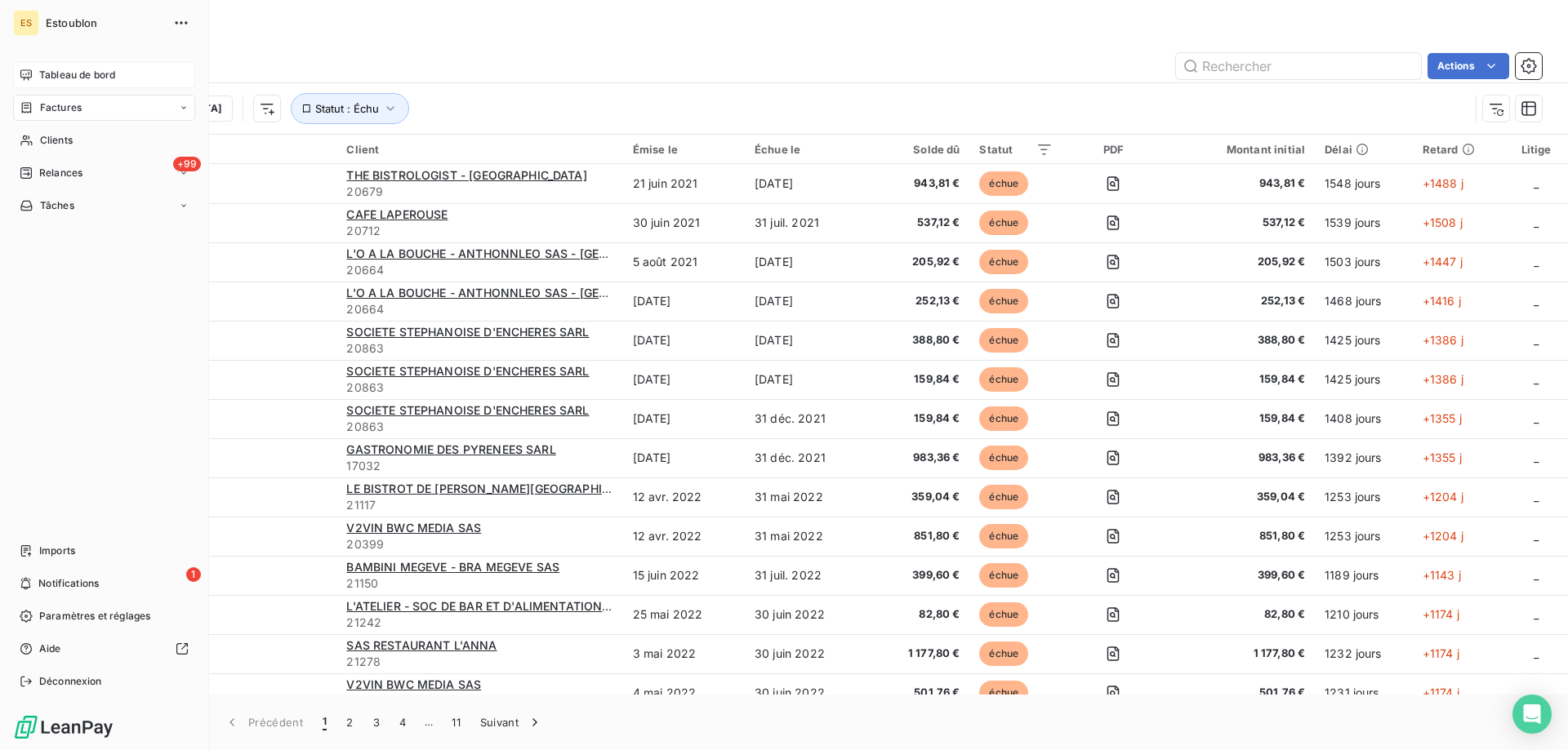
click at [45, 28] on span "Estoublon" at bounding box center [104, 23] width 118 height 13
click at [23, 17] on div "ES" at bounding box center [26, 23] width 26 height 26
click at [67, 83] on div "Tableau de bord" at bounding box center [104, 75] width 182 height 26
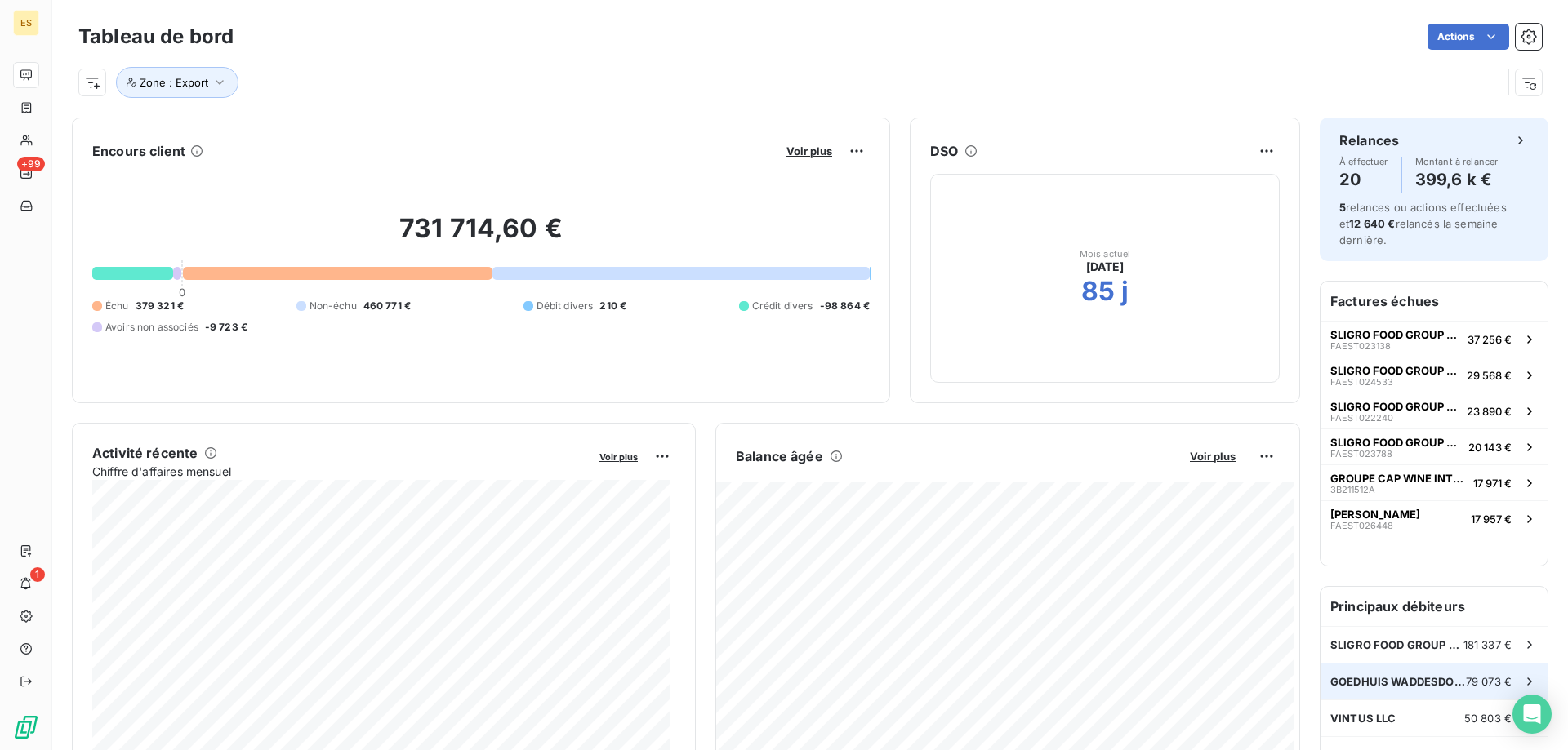
click at [1388, 682] on span "GOEDHUIS WADDESDON WINE Ltd" at bounding box center [1398, 682] width 136 height 13
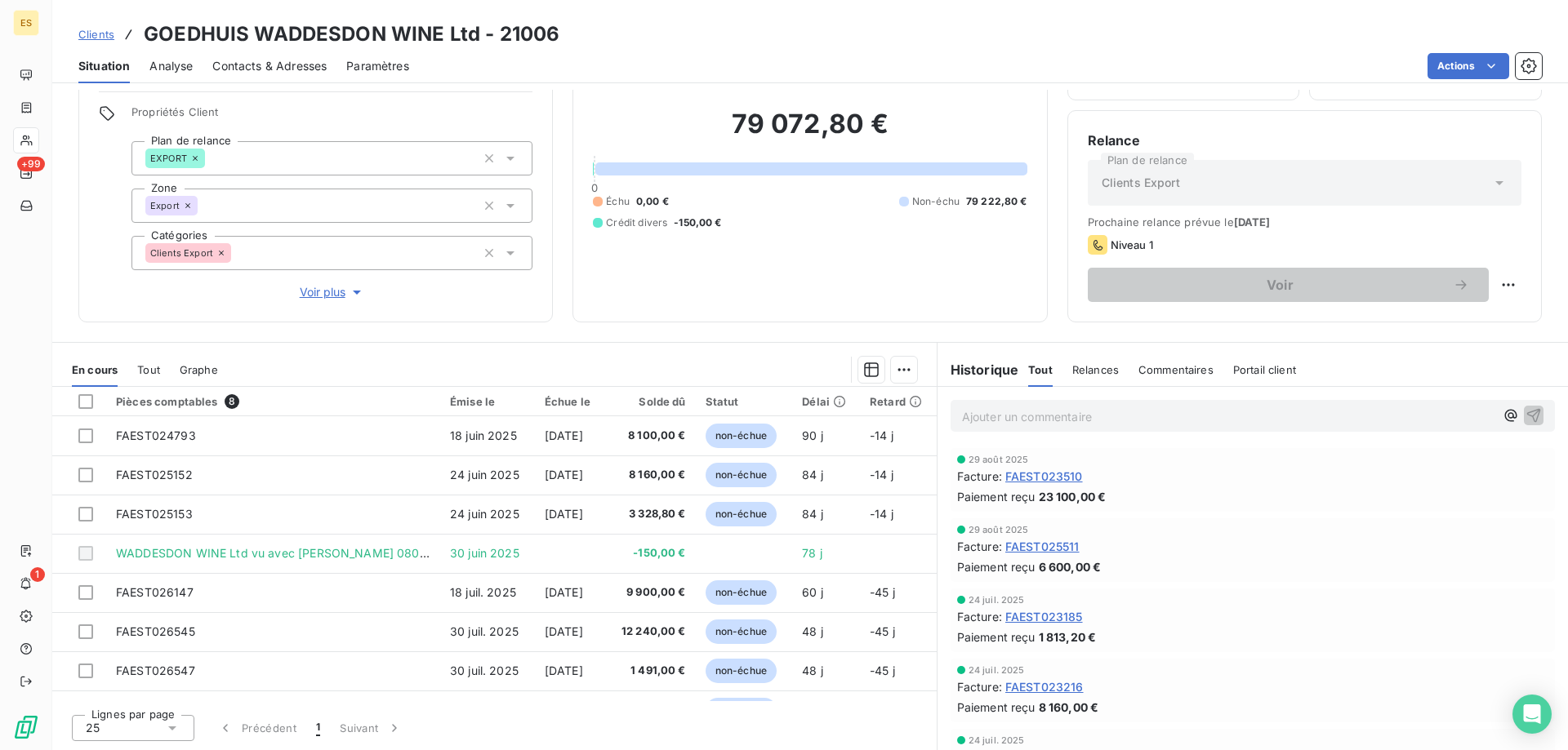
click at [1073, 374] on span "Relances" at bounding box center [1095, 370] width 46 height 13
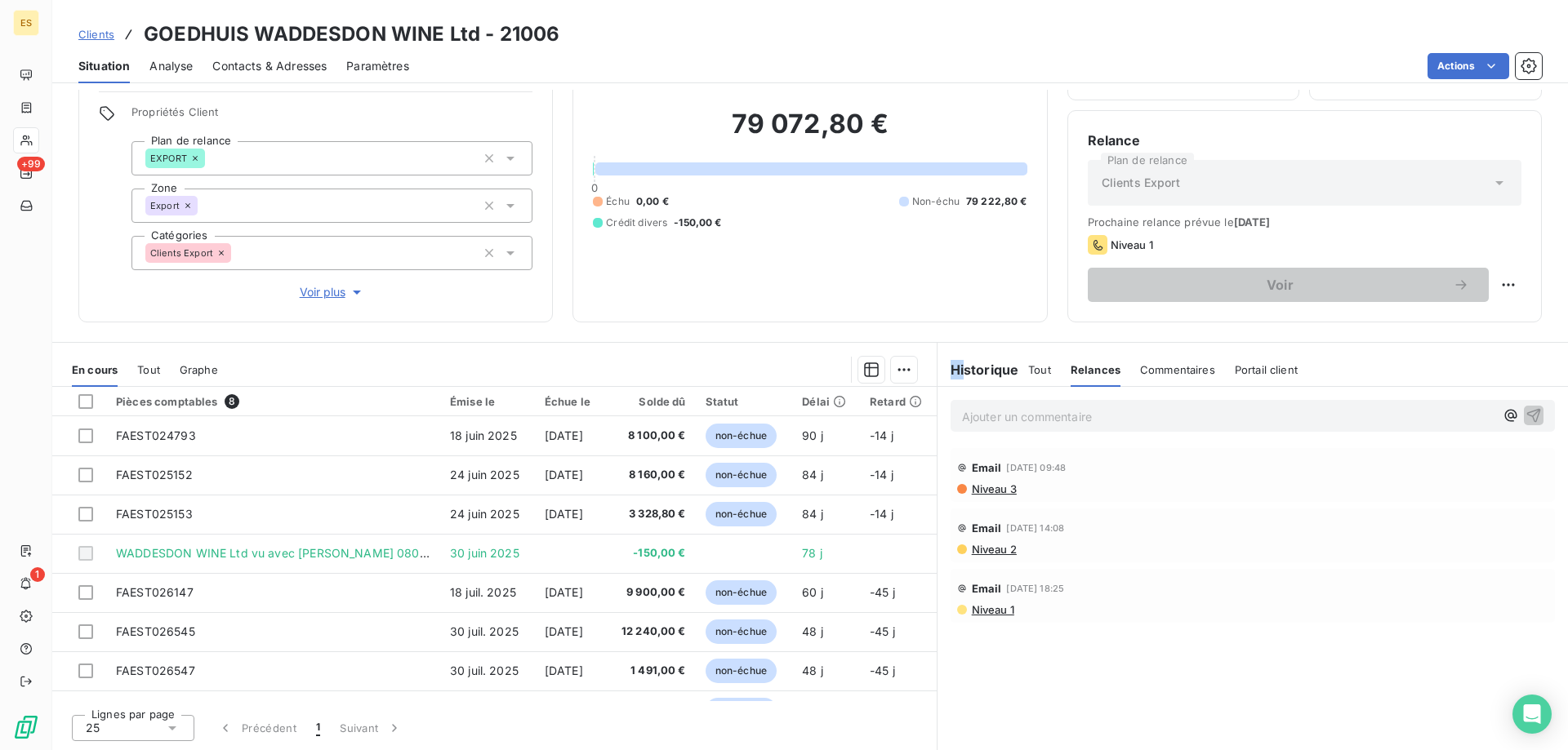
drag, startPoint x: 937, startPoint y: 367, endPoint x: 960, endPoint y: 378, distance: 25.5
click at [959, 378] on h6 "Historique" at bounding box center [978, 369] width 81 height 19
click at [961, 377] on h6 "Historique" at bounding box center [978, 369] width 81 height 19
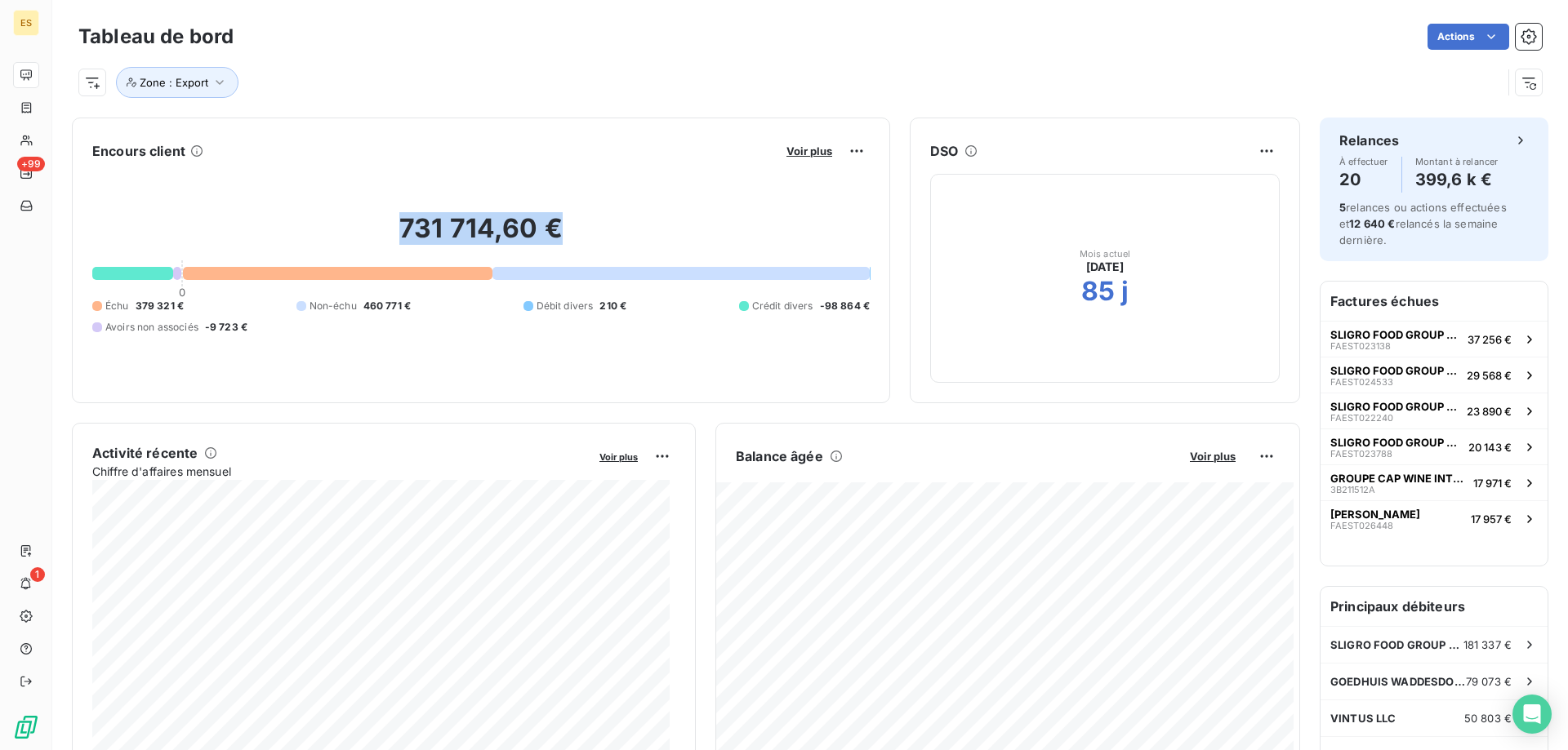
drag, startPoint x: 388, startPoint y: 227, endPoint x: 588, endPoint y: 222, distance: 200.1
click at [588, 222] on h2 "731 714,60 €" at bounding box center [481, 237] width 777 height 49
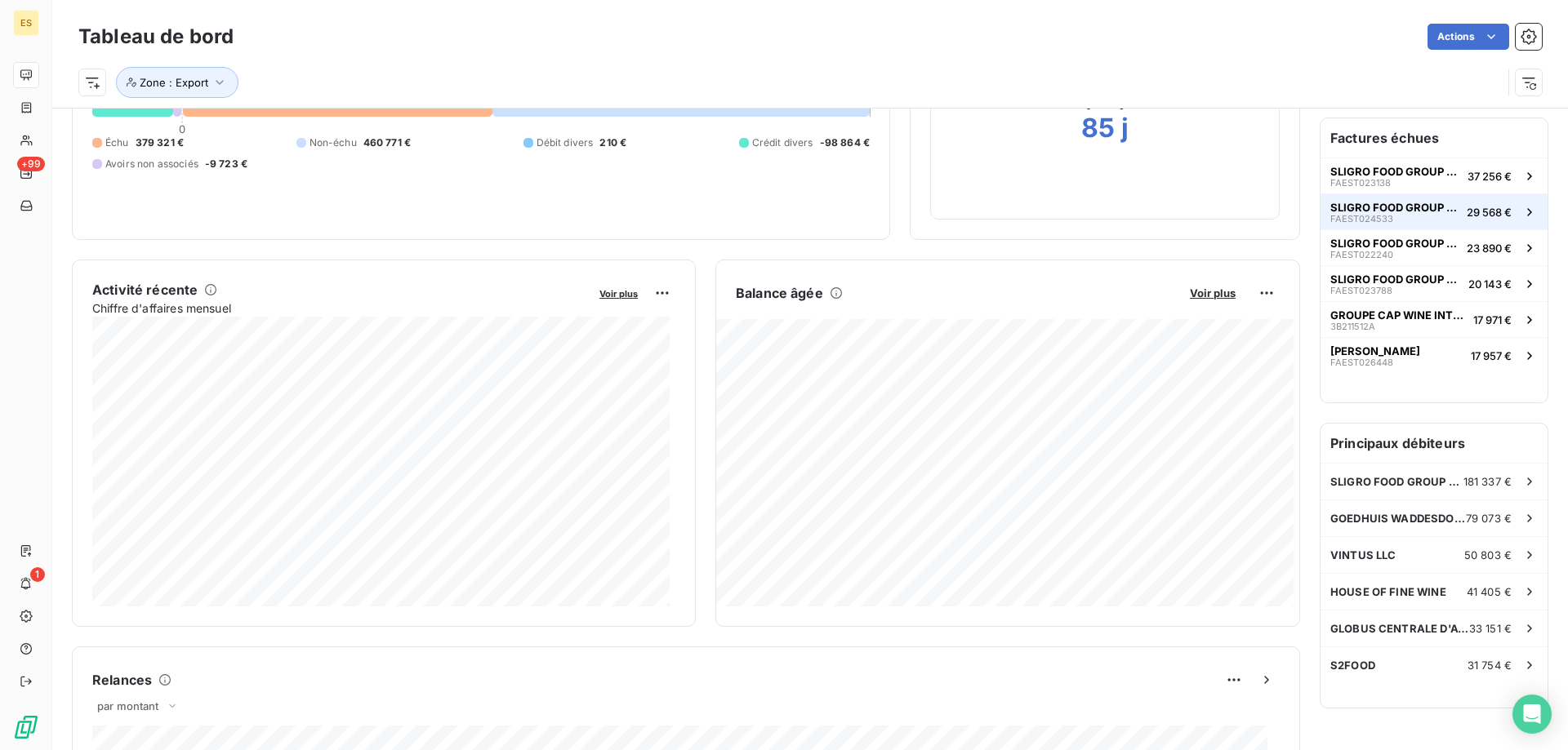
scroll to position [1, 0]
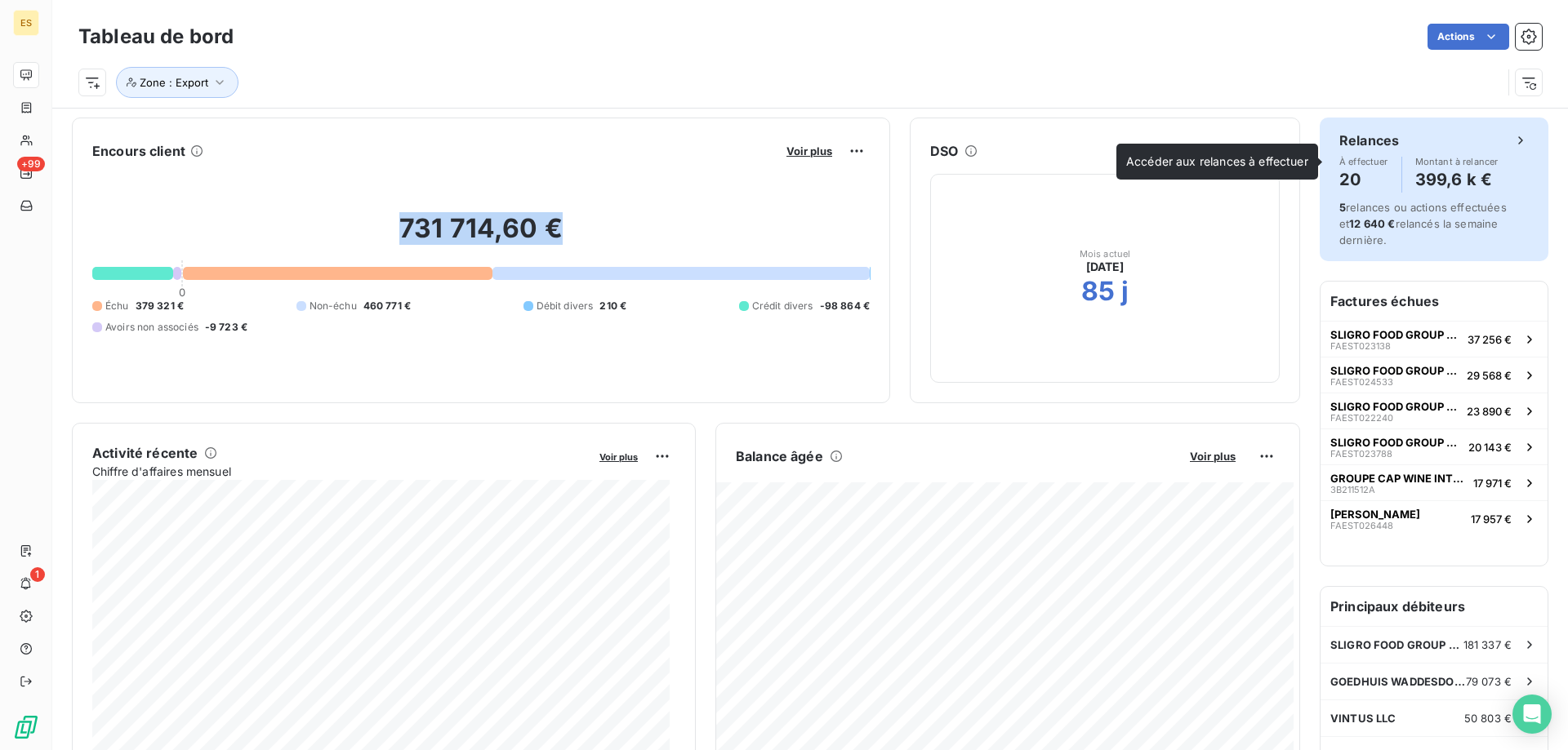
click at [1360, 160] on span "À effectuer" at bounding box center [1364, 162] width 49 height 10
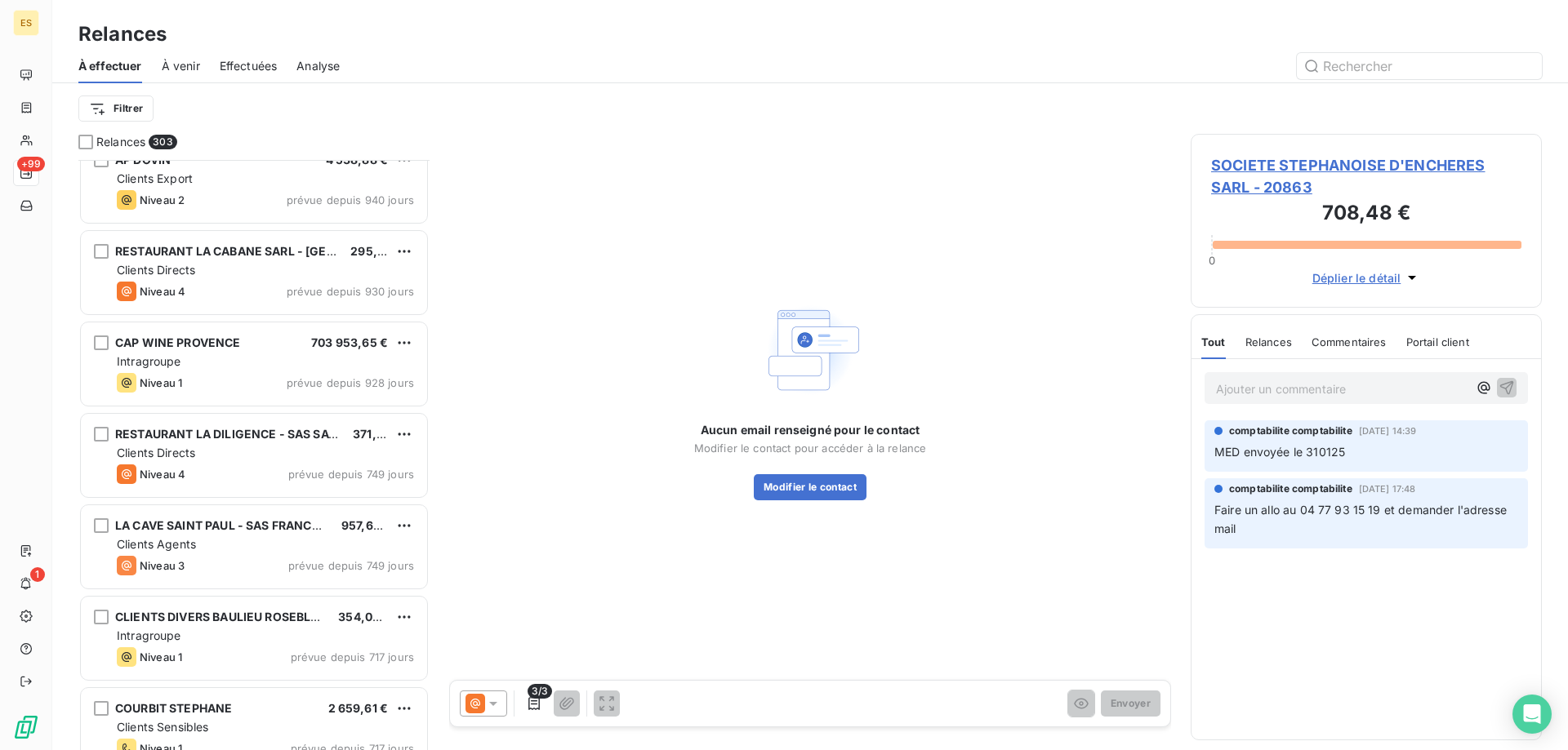
scroll to position [491, 0]
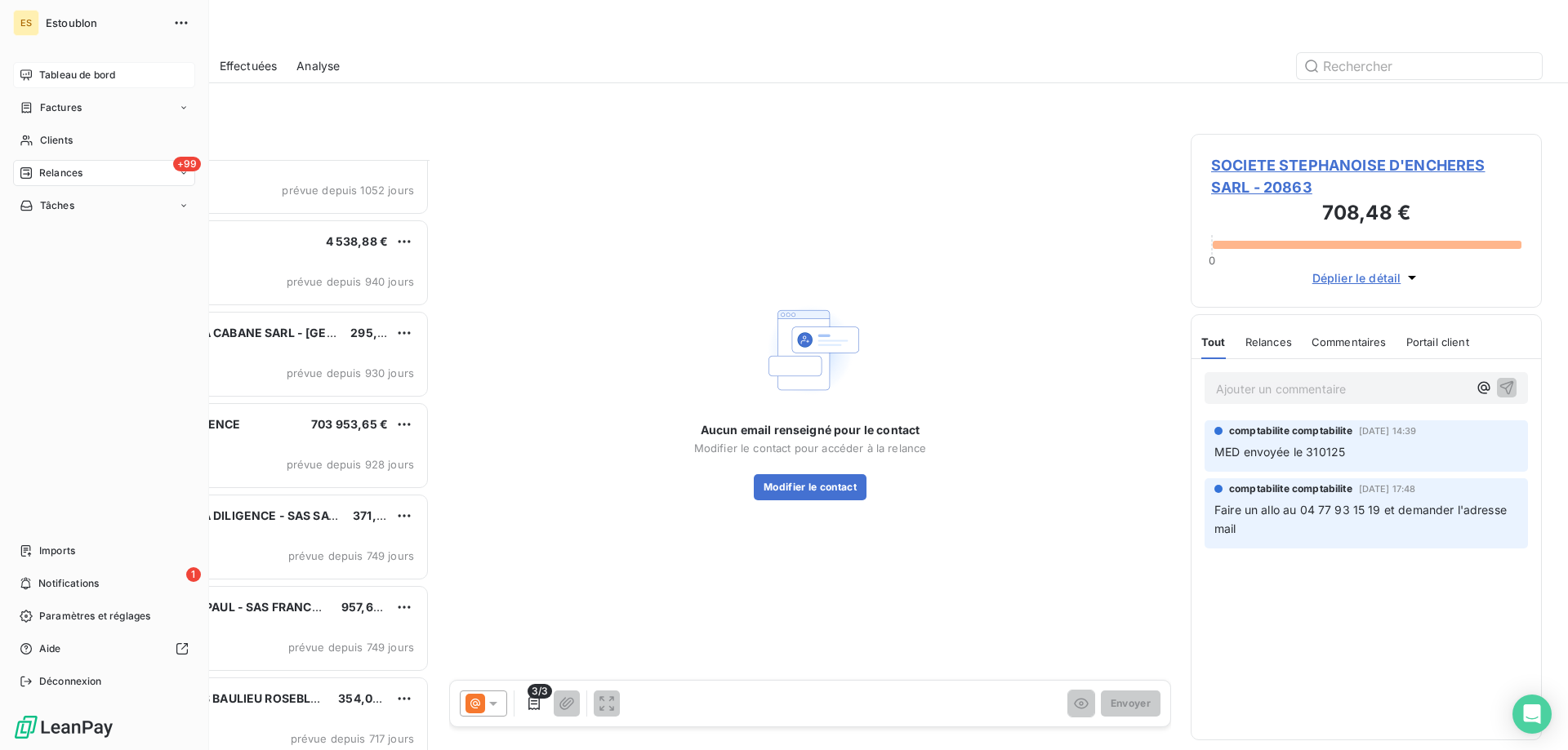
click at [51, 69] on span "Tableau de bord" at bounding box center [77, 76] width 76 height 15
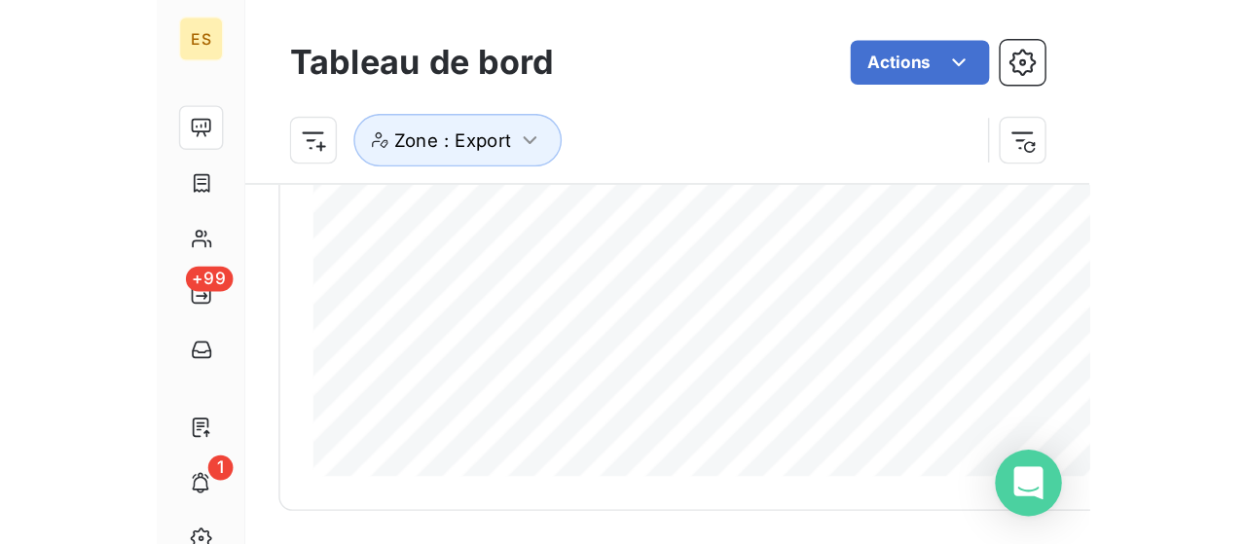
scroll to position [585, 0]
